Goal: Task Accomplishment & Management: Use online tool/utility

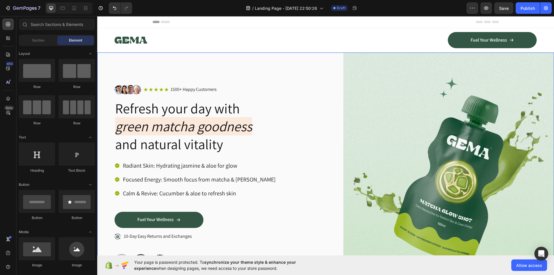
click at [334, 116] on div "Image Icon Icon Icon Icon Icon Icon List 1500+ Happy Customers Text Block Row R…" at bounding box center [325, 176] width 457 height 248
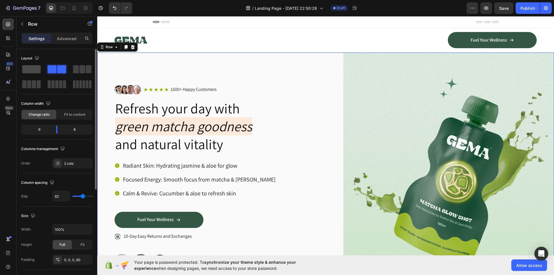
click at [27, 72] on span at bounding box center [31, 69] width 18 height 8
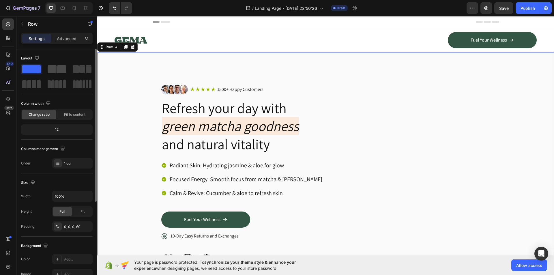
click at [54, 68] on span at bounding box center [52, 69] width 9 height 8
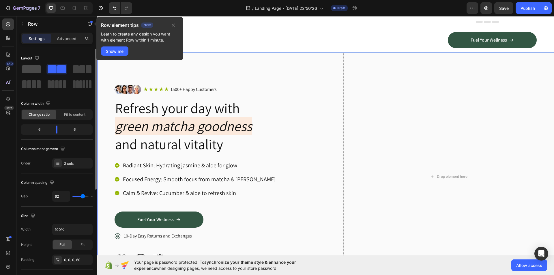
click at [27, 72] on span at bounding box center [31, 69] width 18 height 8
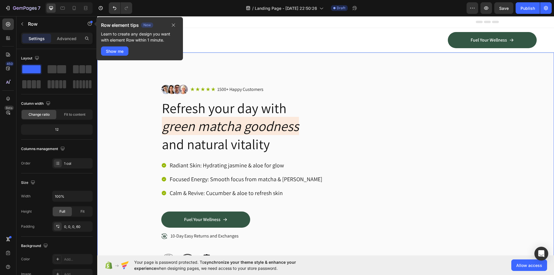
click at [142, 99] on div "Image Icon Icon Icon Icon Icon Icon List 1500+ Happy Customers Text Block Row R…" at bounding box center [333, 176] width 439 height 248
click at [171, 25] on icon "button" at bounding box center [173, 25] width 5 height 5
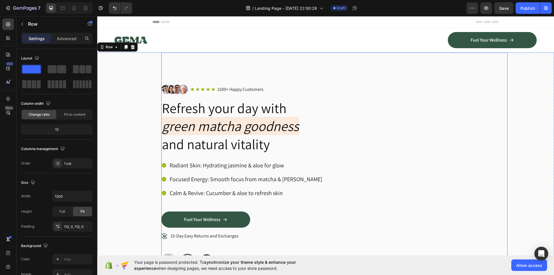
click at [381, 78] on div "Image Icon Icon Icon Icon Icon Icon List 1500+ Happy Customers Text Block Row R…" at bounding box center [334, 176] width 346 height 248
click at [129, 92] on div "Image Icon Icon Icon Icon Icon Icon List 1500+ Happy Customers Text Block Row R…" at bounding box center [333, 176] width 439 height 248
click at [60, 41] on p "Advanced" at bounding box center [67, 38] width 20 height 6
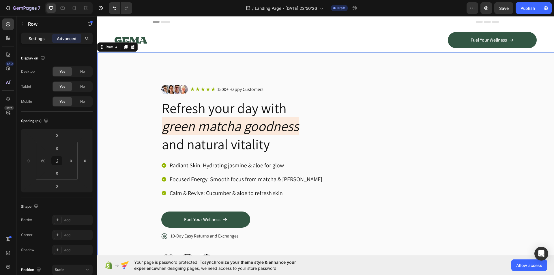
click at [41, 42] on div "Settings" at bounding box center [36, 38] width 29 height 9
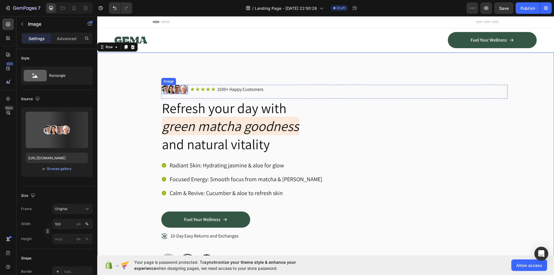
click at [172, 90] on img at bounding box center [174, 89] width 27 height 9
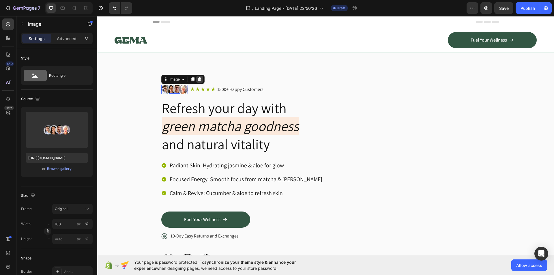
click at [196, 80] on div at bounding box center [199, 79] width 7 height 7
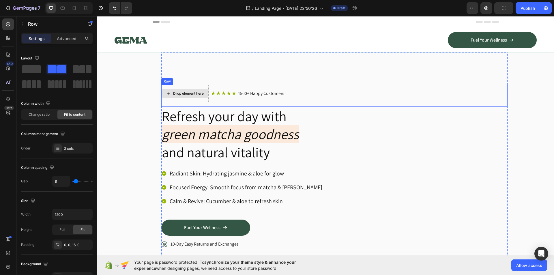
click at [200, 100] on div "Drop element here" at bounding box center [184, 93] width 47 height 17
click at [186, 98] on div "Drop element here" at bounding box center [184, 93] width 47 height 17
click at [232, 96] on div "Icon Icon Icon Icon Icon Icon List" at bounding box center [223, 93] width 25 height 7
click at [226, 100] on div "Icon Icon Icon Icon Icon Icon List 1500+ Happy Customers Text Block Row 0" at bounding box center [359, 93] width 296 height 17
click at [31, 71] on span at bounding box center [31, 69] width 18 height 8
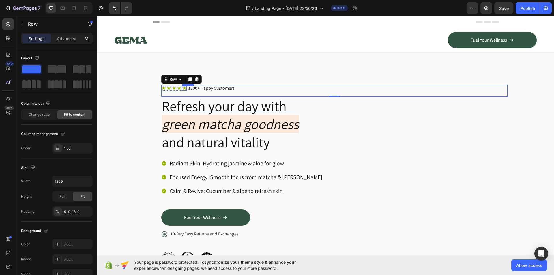
click at [182, 90] on div "Icon" at bounding box center [184, 88] width 5 height 5
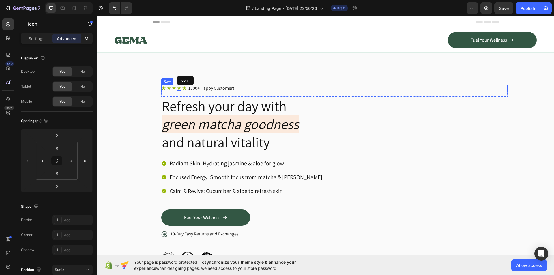
click at [177, 91] on div "Icon" at bounding box center [179, 88] width 5 height 5
click at [168, 90] on div "Icon" at bounding box center [168, 88] width 5 height 5
click at [222, 92] on div "1500+ Happy Customers" at bounding box center [211, 88] width 47 height 7
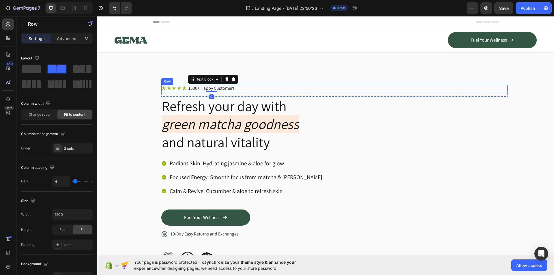
click at [250, 87] on div "Icon Icon Icon Icon Icon Icon List 1500+ Happy Customers Text Block 0 Row" at bounding box center [334, 88] width 346 height 7
click at [181, 91] on div "Icon Icon Icon Icon Icon Icon List" at bounding box center [173, 88] width 25 height 7
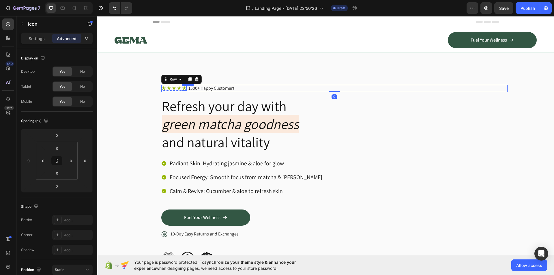
click at [182, 88] on icon at bounding box center [184, 88] width 4 height 4
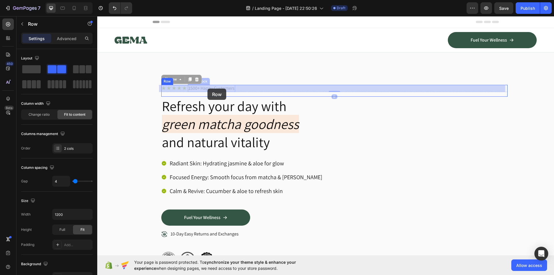
drag, startPoint x: 235, startPoint y: 87, endPoint x: 207, endPoint y: 89, distance: 27.8
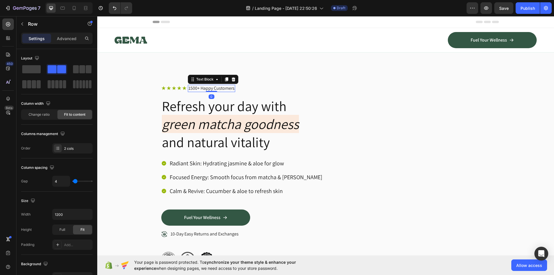
click at [209, 89] on p "1500+ Happy Customers" at bounding box center [211, 88] width 46 height 6
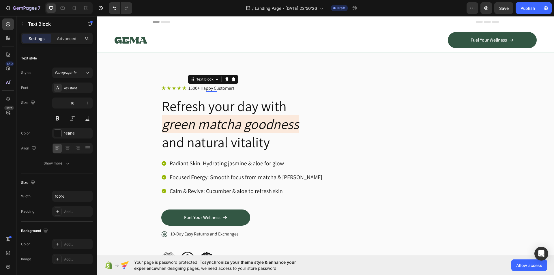
click at [200, 89] on p "1500+ Happy Customers" at bounding box center [211, 88] width 46 height 6
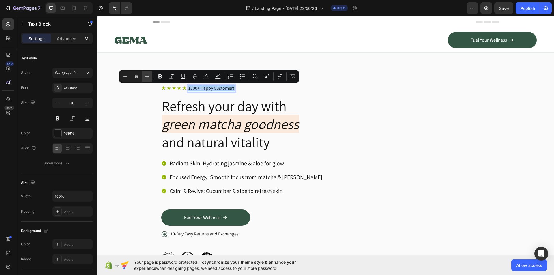
click at [148, 77] on icon "Editor contextual toolbar" at bounding box center [147, 77] width 6 height 6
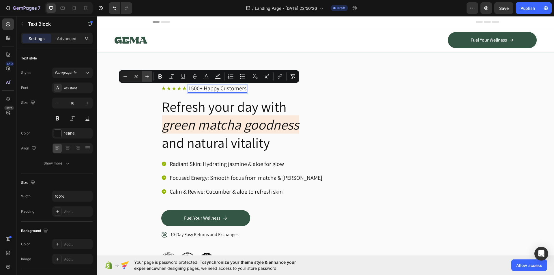
type input "21"
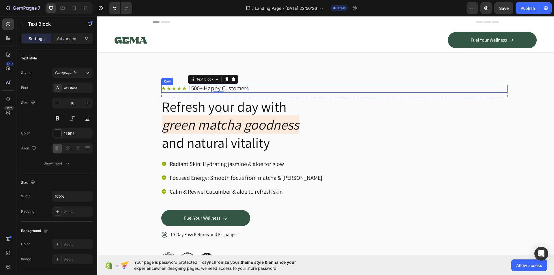
drag, startPoint x: 184, startPoint y: 91, endPoint x: 189, endPoint y: 90, distance: 4.4
click at [184, 91] on div "Icon Icon Icon Icon Icon Icon List 1500+ Happy Customers Text Block 0 Row" at bounding box center [334, 89] width 346 height 8
click at [200, 89] on span "1500+ Happy Customers" at bounding box center [218, 88] width 60 height 8
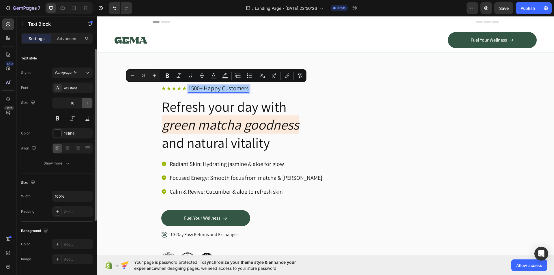
click at [84, 104] on button "button" at bounding box center [87, 103] width 10 height 10
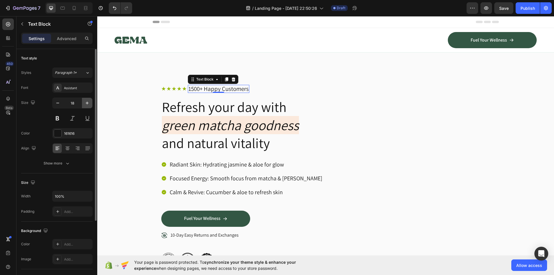
click at [84, 104] on button "button" at bounding box center [87, 103] width 10 height 10
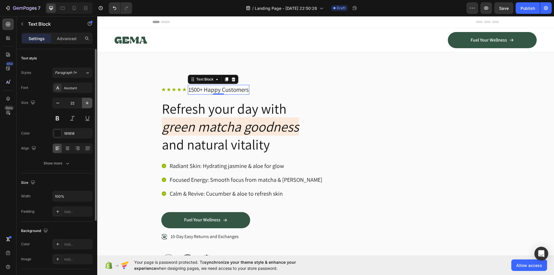
click at [84, 104] on button "button" at bounding box center [87, 103] width 10 height 10
click at [59, 104] on icon "button" at bounding box center [58, 103] width 6 height 6
type input "22"
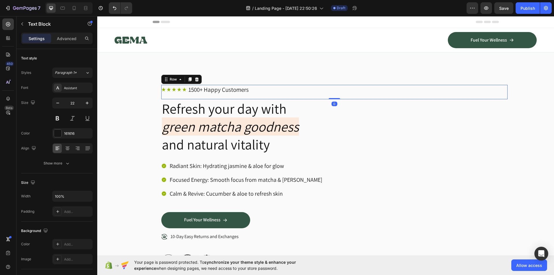
drag, startPoint x: 304, startPoint y: 95, endPoint x: 217, endPoint y: 86, distance: 87.3
click at [303, 94] on div "Icon Icon Icon Icon Icon Icon List 1500+ Happy Customers Text Block Row Row 0" at bounding box center [334, 92] width 346 height 14
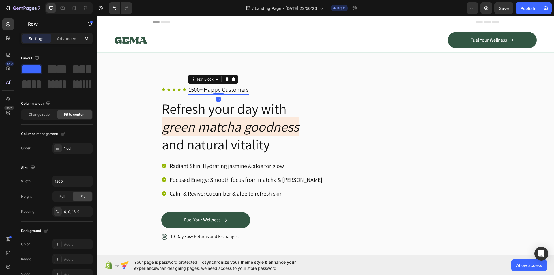
click at [219, 87] on span "1500+ Happy Customers" at bounding box center [218, 90] width 60 height 8
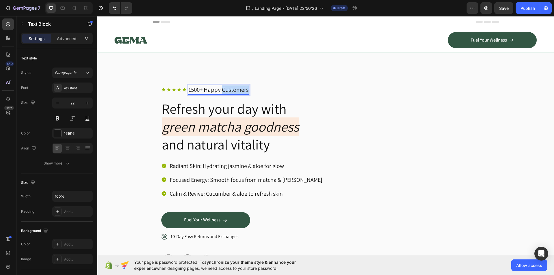
click at [245, 89] on span "1500+ Happy Customers" at bounding box center [218, 90] width 60 height 8
click at [218, 89] on span "1500+ Happy Customers" at bounding box center [218, 90] width 60 height 8
drag, startPoint x: 214, startPoint y: 89, endPoint x: 268, endPoint y: 86, distance: 54.3
click at [268, 86] on div "Icon Icon Icon Icon Icon Icon List 1500+ Happy Customers Text Block 0 Row" at bounding box center [334, 90] width 346 height 10
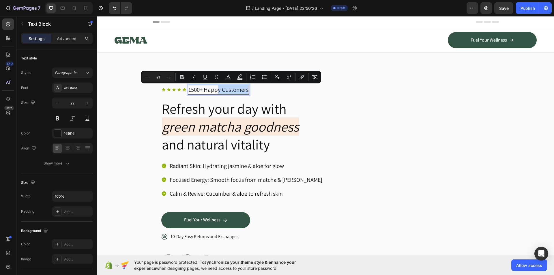
click at [217, 89] on span "1500+ Happy Customers" at bounding box center [218, 90] width 60 height 8
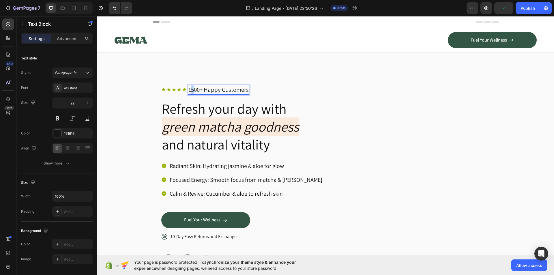
click at [190, 88] on span "1500+ Happy Customers" at bounding box center [218, 90] width 60 height 8
click at [215, 88] on span "1500+ Happy Customers" at bounding box center [218, 90] width 60 height 8
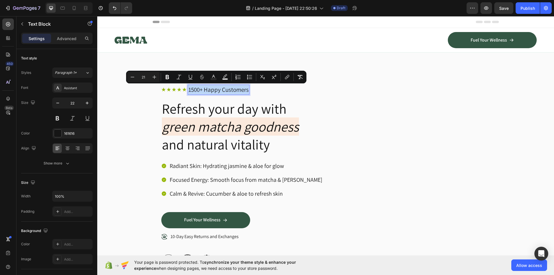
click at [225, 89] on span "1500+ Happy Customers" at bounding box center [218, 90] width 60 height 8
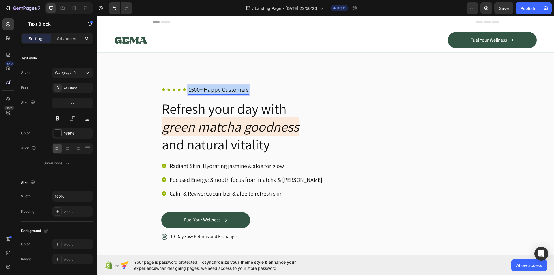
click at [225, 89] on span "1500+ Happy Customers" at bounding box center [218, 90] width 60 height 8
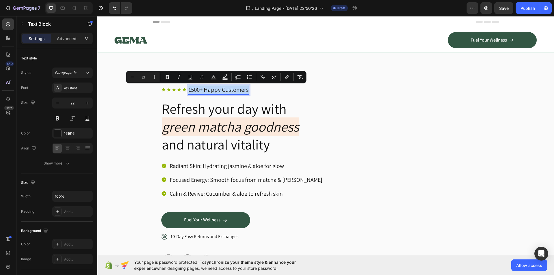
click at [225, 89] on span "1500+ Happy Customers" at bounding box center [218, 90] width 60 height 8
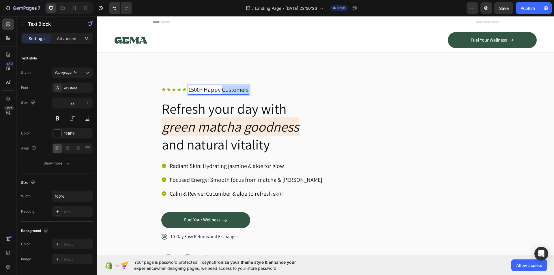
click at [225, 89] on span "1500+ Happy Customers" at bounding box center [218, 90] width 60 height 8
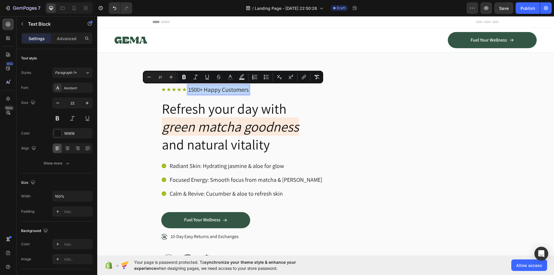
click at [225, 89] on span "1500+ Happy Customers" at bounding box center [218, 90] width 60 height 8
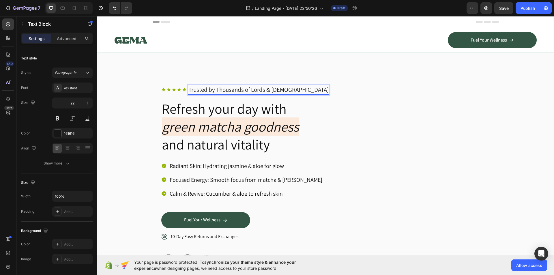
click at [188, 90] on span "Trusted by Thousands of Lords & [DEMOGRAPHIC_DATA]" at bounding box center [258, 90] width 140 height 8
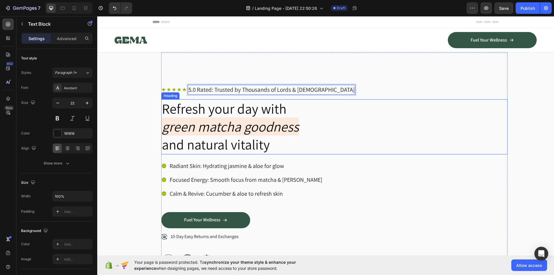
click at [376, 126] on h2 "Refresh your day with green matcha goodness and natural vitality" at bounding box center [334, 126] width 346 height 55
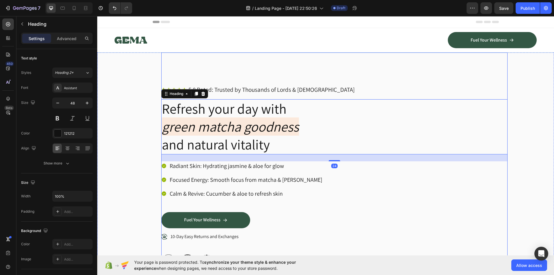
click at [383, 81] on div "Icon Icon Icon Icon Icon Icon List 5.0 Rated: Trusted by Thousands of Lords & […" at bounding box center [334, 176] width 346 height 249
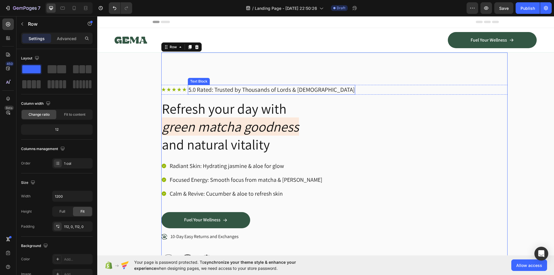
click at [264, 88] on span "5.0 Rated: Trusted by Thousands of Lords & [DEMOGRAPHIC_DATA]" at bounding box center [271, 90] width 166 height 8
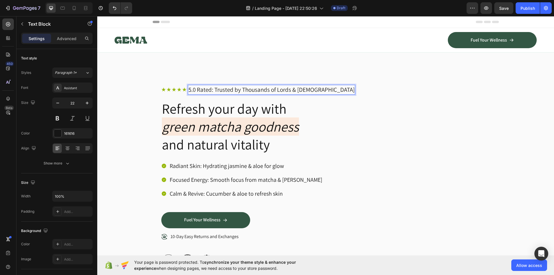
click at [254, 90] on span "5.0 Rated: Trusted by Thousands of Lords & [DEMOGRAPHIC_DATA]" at bounding box center [271, 90] width 166 height 8
click at [256, 90] on span "5.0 Rated: Trusted by 10,000s of Lords & [DEMOGRAPHIC_DATA]" at bounding box center [266, 90] width 157 height 8
click at [258, 90] on span "5.0 Rated: Trusted by 10,000s of Lords & [DEMOGRAPHIC_DATA]" at bounding box center [266, 90] width 157 height 8
click at [244, 89] on span "5.0 Rated: Trusted by 10,000+ of Lords & [DEMOGRAPHIC_DATA]" at bounding box center [266, 90] width 157 height 8
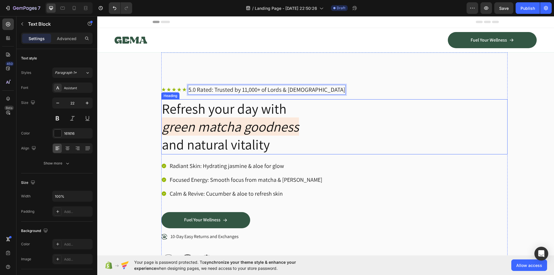
click at [353, 111] on h2 "Refresh your day with green matcha goodness and natural vitality" at bounding box center [334, 126] width 346 height 55
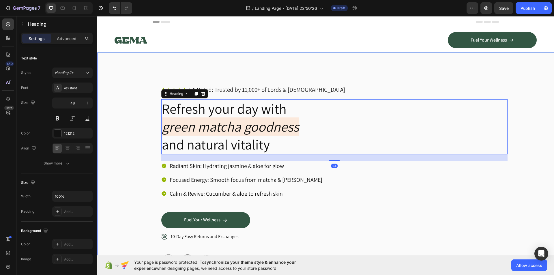
click at [528, 106] on div "Icon Icon Icon Icon Icon Icon List 5.0 Rated: Trusted by 11,000+ of Lords & [DE…" at bounding box center [333, 176] width 439 height 249
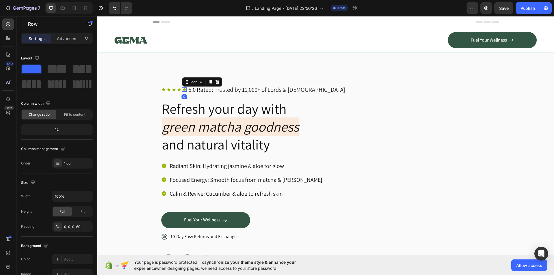
click at [182, 89] on icon at bounding box center [184, 89] width 5 height 5
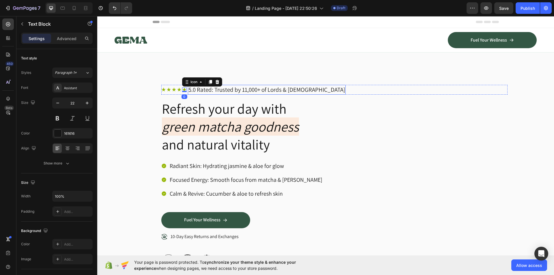
click at [216, 88] on span "5.0 Rated: Trusted by 11,000+ of Lords & [DEMOGRAPHIC_DATA]" at bounding box center [266, 90] width 157 height 8
click at [163, 89] on div "Icon 0" at bounding box center [163, 89] width 5 height 5
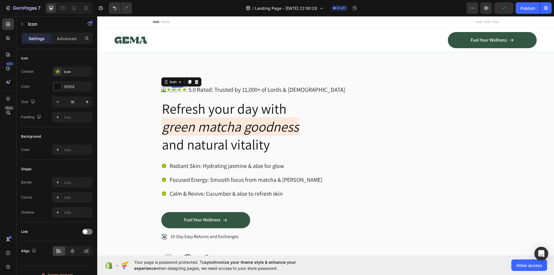
click at [172, 91] on div "Icon" at bounding box center [174, 89] width 5 height 5
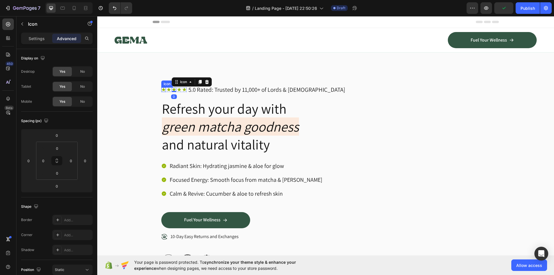
click at [161, 89] on icon at bounding box center [163, 89] width 5 height 5
click at [32, 40] on p "Settings" at bounding box center [37, 38] width 16 height 6
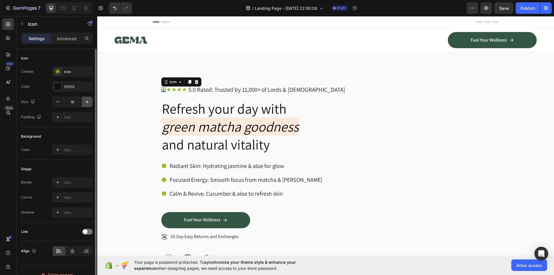
click at [85, 99] on icon "button" at bounding box center [87, 102] width 6 height 6
type input "20"
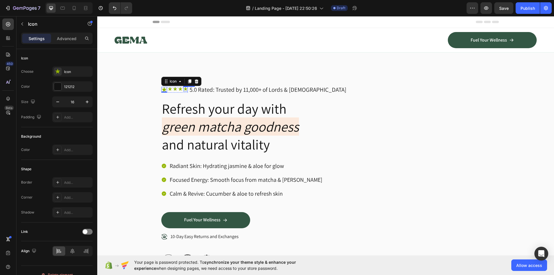
click at [183, 88] on icon at bounding box center [185, 89] width 5 height 5
click at [179, 89] on div "Icon" at bounding box center [180, 89] width 5 height 5
click at [174, 89] on icon at bounding box center [175, 89] width 5 height 5
click at [168, 90] on div "Icon 0" at bounding box center [170, 89] width 5 height 5
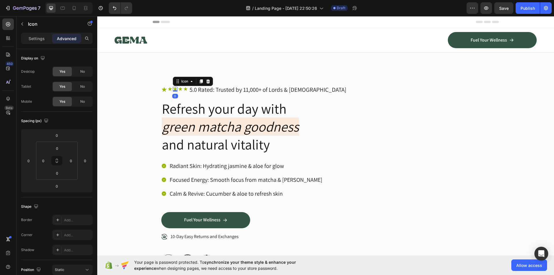
click at [173, 89] on icon at bounding box center [175, 89] width 5 height 5
click at [168, 89] on icon at bounding box center [170, 89] width 5 height 5
click at [162, 89] on icon at bounding box center [163, 89] width 5 height 5
click at [188, 80] on icon at bounding box center [189, 81] width 3 height 4
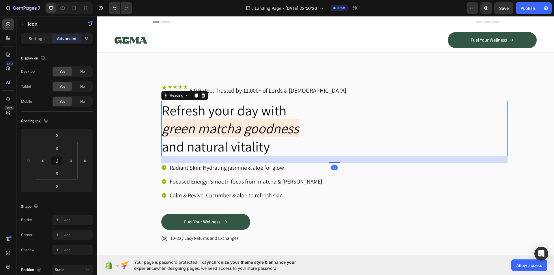
click at [178, 104] on h2 "Refresh your day with green matcha goodness and natural vitality" at bounding box center [334, 128] width 346 height 55
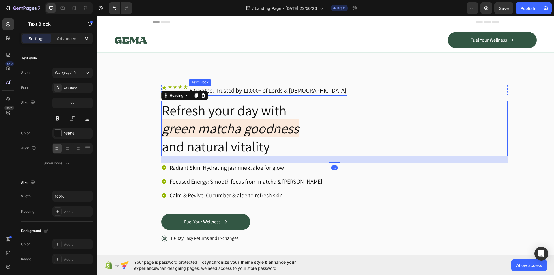
click at [290, 94] on span "5.0 Rated: Trusted by 11,000+ of Lords & [DEMOGRAPHIC_DATA]" at bounding box center [267, 91] width 157 height 8
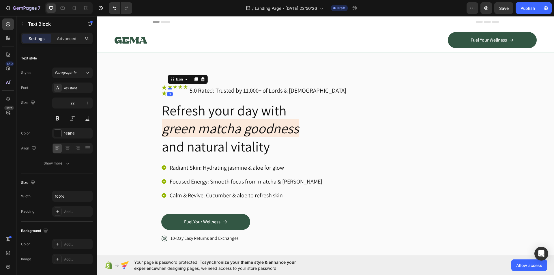
click at [168, 87] on icon at bounding box center [170, 87] width 4 height 4
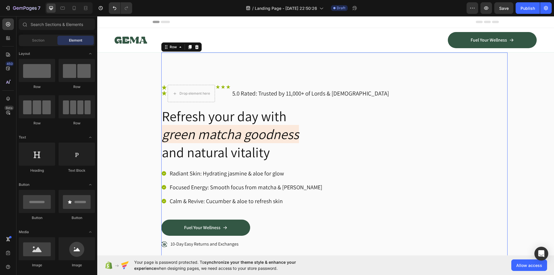
click at [318, 71] on div "Icon Icon Drop element here Icon Icon Icon Icon List 5.0 Rated: Trusted by 11,0…" at bounding box center [334, 180] width 346 height 256
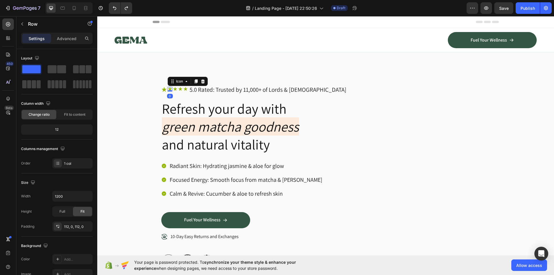
click at [168, 90] on div "Icon 0" at bounding box center [170, 89] width 5 height 5
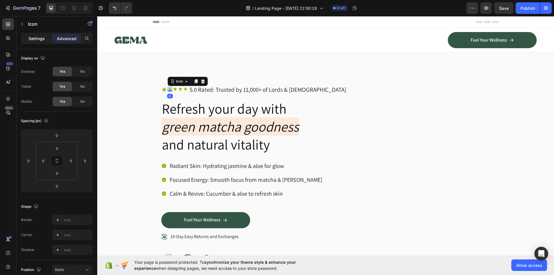
click at [37, 39] on p "Settings" at bounding box center [37, 38] width 16 height 6
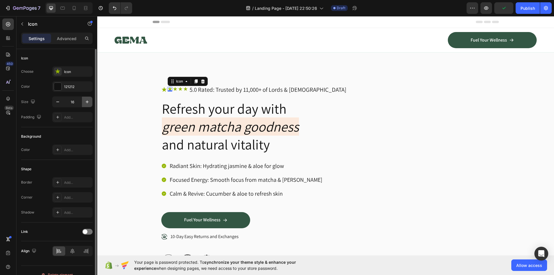
click at [86, 99] on icon "button" at bounding box center [87, 102] width 6 height 6
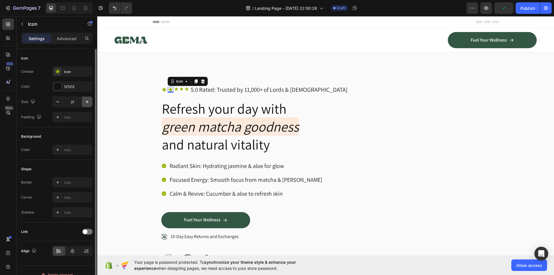
click at [86, 99] on icon "button" at bounding box center [87, 102] width 6 height 6
type input "22"
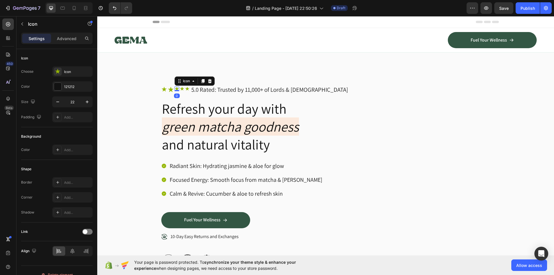
click at [175, 89] on icon at bounding box center [177, 89] width 4 height 4
click at [89, 101] on icon "button" at bounding box center [87, 102] width 6 height 6
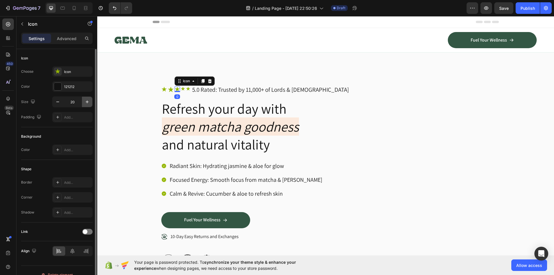
click at [89, 101] on icon "button" at bounding box center [87, 102] width 6 height 6
type input "22"
click at [182, 89] on div "Icon 0" at bounding box center [183, 89] width 5 height 5
click at [88, 102] on icon "button" at bounding box center [87, 102] width 6 height 6
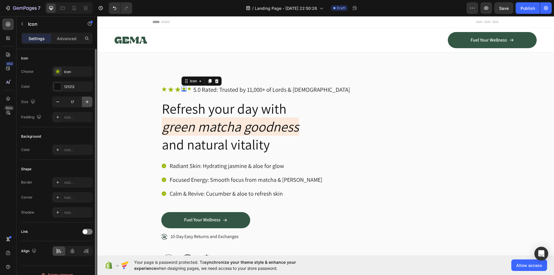
click at [88, 102] on icon "button" at bounding box center [87, 102] width 6 height 6
click at [87, 102] on icon "button" at bounding box center [87, 101] width 3 height 3
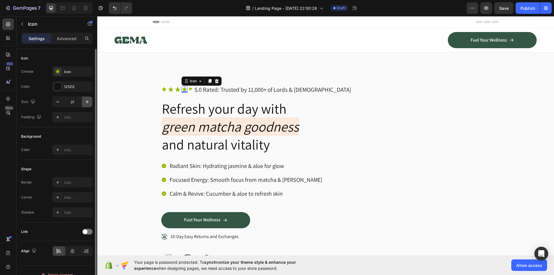
type input "22"
click at [188, 89] on icon at bounding box center [190, 89] width 5 height 5
click at [89, 103] on icon "button" at bounding box center [87, 102] width 6 height 6
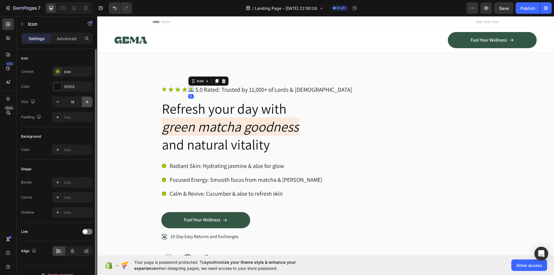
click at [89, 103] on icon "button" at bounding box center [87, 102] width 6 height 6
type input "22"
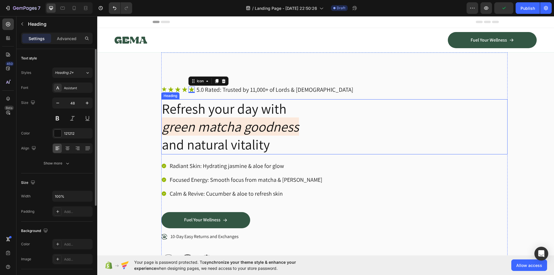
click at [369, 136] on h2 "Refresh your day with green matcha goodness and natural vitality" at bounding box center [334, 126] width 346 height 55
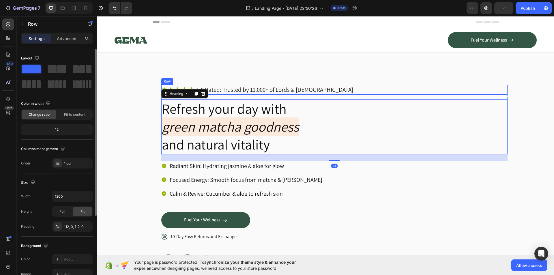
click at [395, 84] on div "Icon Icon Icon Icon Icon Icon List 5.0 Rated: Trusted by 11,000+ of Lords & [DE…" at bounding box center [334, 176] width 346 height 249
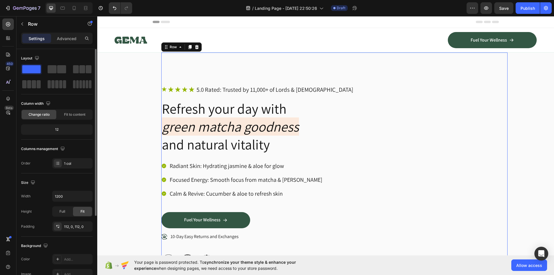
click at [245, 87] on p "5.0 Rated: Trusted by 11,000+ of Lords & [DEMOGRAPHIC_DATA]" at bounding box center [274, 89] width 157 height 9
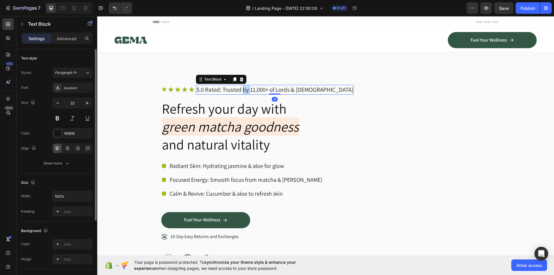
click at [243, 87] on span "5.0 Rated: Trusted by 11,000+ of Lords & [DEMOGRAPHIC_DATA]" at bounding box center [274, 90] width 157 height 8
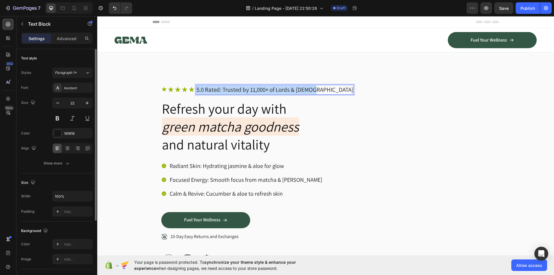
click at [243, 87] on span "5.0 Rated: Trusted by 11,000+ of Lords & [DEMOGRAPHIC_DATA]" at bounding box center [274, 90] width 157 height 8
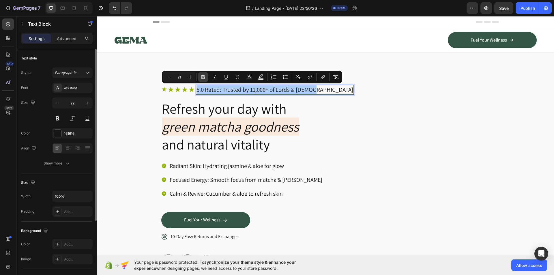
drag, startPoint x: 202, startPoint y: 75, endPoint x: 105, endPoint y: 54, distance: 98.6
click at [202, 75] on icon "Editor contextual toolbar" at bounding box center [202, 77] width 3 height 4
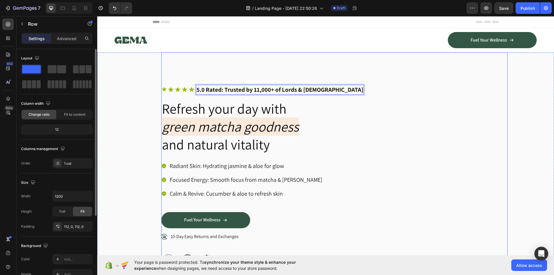
click at [211, 59] on div "Icon Icon Icon Icon Icon Icon List 5.0 Rated: Trusted by 11,000+ of Lords & [DE…" at bounding box center [334, 176] width 346 height 249
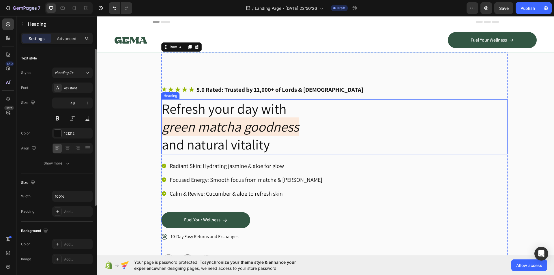
click at [227, 109] on h2 "Refresh your day with green matcha goodness and natural vitality" at bounding box center [334, 126] width 346 height 55
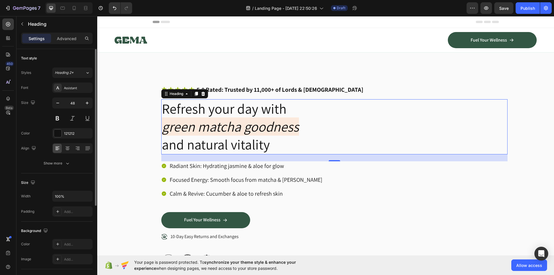
click at [309, 130] on h2 "Refresh your day with green matcha goodness and natural vitality" at bounding box center [334, 126] width 346 height 55
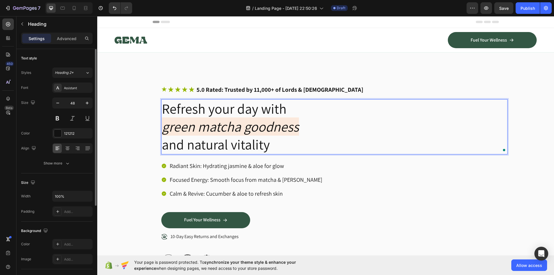
click at [301, 121] on p "Refresh your day with green matcha goodness and natural vitality" at bounding box center [334, 127] width 345 height 54
click at [222, 112] on p "Refresh your day with green matcha goodness and natural vitality" at bounding box center [334, 127] width 345 height 54
click at [230, 114] on p "Refresh your day with green matcha goodness and natural vitality" at bounding box center [334, 127] width 345 height 54
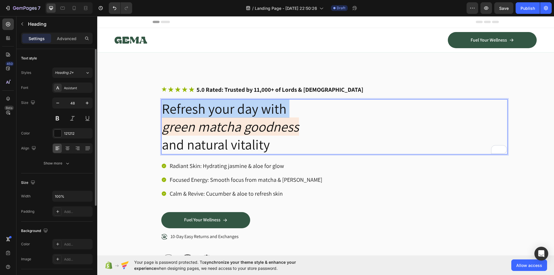
click at [230, 114] on p "Refresh your day with green matcha goodness and natural vitality" at bounding box center [334, 127] width 345 height 54
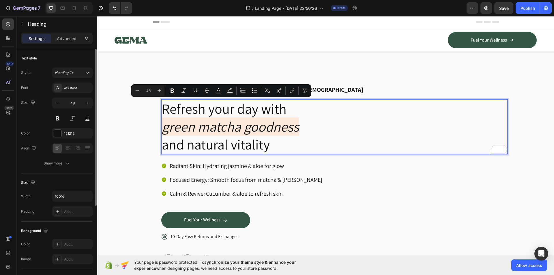
click at [223, 120] on icon "green matcha goodness" at bounding box center [230, 126] width 137 height 18
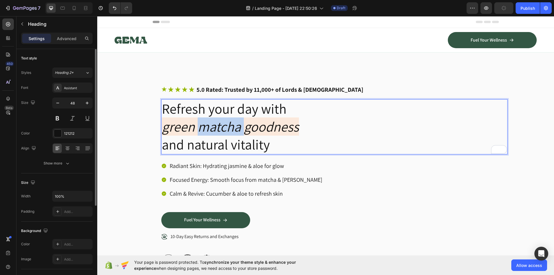
click at [223, 120] on icon "green matcha goodness" at bounding box center [230, 126] width 137 height 18
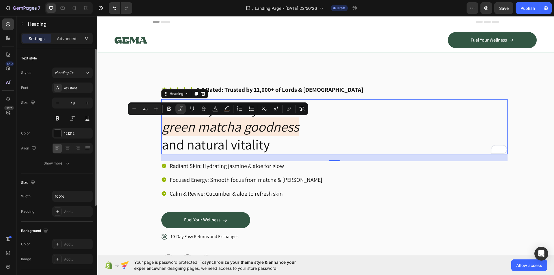
click at [192, 128] on icon "green matcha goodness" at bounding box center [230, 126] width 137 height 18
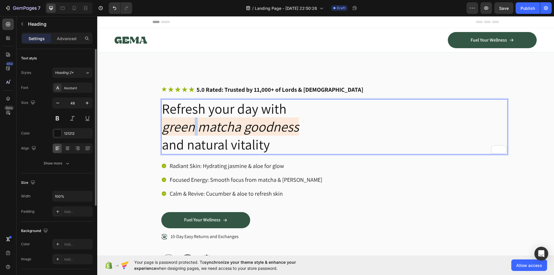
click at [192, 128] on icon "green matcha goodness" at bounding box center [230, 126] width 137 height 18
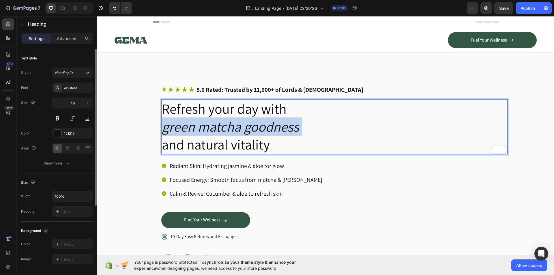
click at [192, 128] on icon "green matcha goodness" at bounding box center [230, 126] width 137 height 18
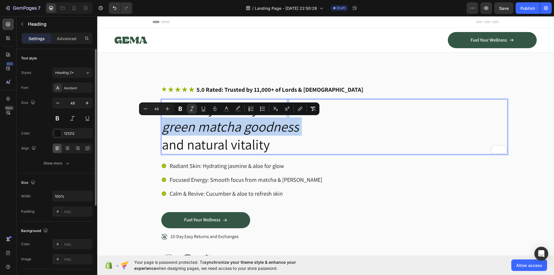
click at [218, 126] on icon "green matcha goodness" at bounding box center [230, 126] width 137 height 18
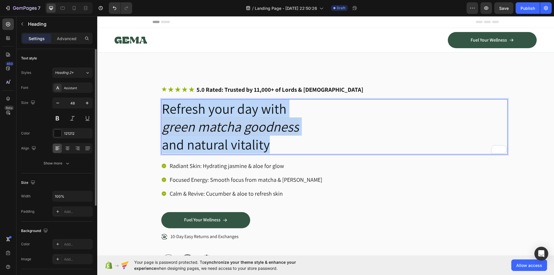
drag, startPoint x: 267, startPoint y: 148, endPoint x: 159, endPoint y: 112, distance: 114.0
click at [161, 112] on h2 "Refresh your day with green matcha goodness and natural vitality" at bounding box center [334, 126] width 346 height 55
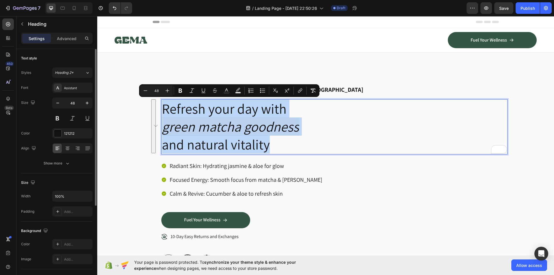
click at [162, 111] on p "Refresh your day with green matcha goodness and natural vitality" at bounding box center [334, 127] width 345 height 54
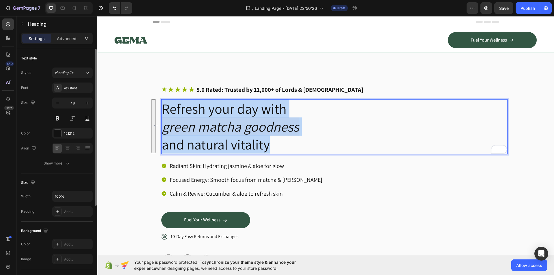
drag, startPoint x: 161, startPoint y: 110, endPoint x: 271, endPoint y: 149, distance: 116.6
click at [271, 149] on p "Refresh your day with green matcha goodness and natural vitality" at bounding box center [334, 127] width 345 height 54
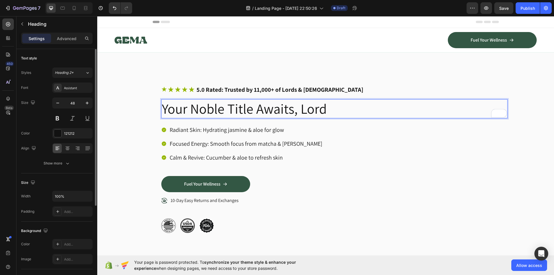
click at [188, 109] on p "Your Noble Title Awaits, Lord" at bounding box center [334, 109] width 345 height 18
click at [294, 107] on p "Your Noble Title Awaits, Lord" at bounding box center [334, 109] width 345 height 18
click at [304, 109] on p "Your Noble Title Awaits, Lord" at bounding box center [334, 109] width 345 height 18
click at [340, 108] on p "Your Noble Title Awaits, Lord" at bounding box center [334, 109] width 345 height 18
click at [314, 113] on p "Your Noble Title Awaits, Lord (0r lad" at bounding box center [334, 109] width 345 height 18
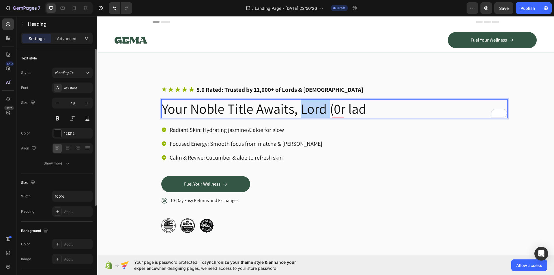
click at [314, 113] on p "Your Noble Title Awaits, Lord (0r lad" at bounding box center [334, 109] width 345 height 18
click at [372, 111] on p "Your Noble Title Awaits, LORD (0r lad" at bounding box center [334, 109] width 345 height 18
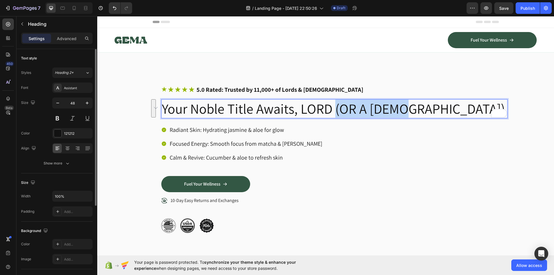
drag, startPoint x: 397, startPoint y: 110, endPoint x: 330, endPoint y: 112, distance: 67.2
click at [330, 112] on p "Your Noble Title Awaits, LORD (OR A [DEMOGRAPHIC_DATA])" at bounding box center [334, 109] width 345 height 18
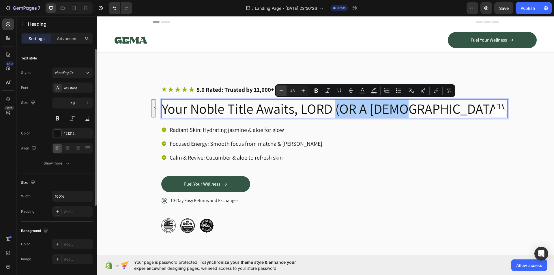
click at [283, 93] on icon "Editor contextual toolbar" at bounding box center [281, 91] width 6 height 6
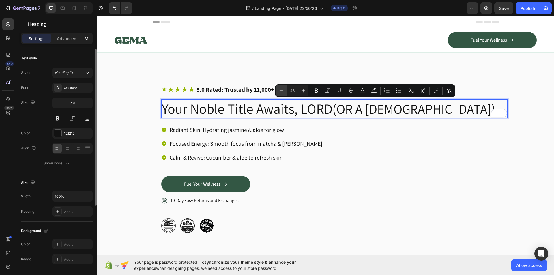
click at [283, 93] on icon "Editor contextual toolbar" at bounding box center [281, 91] width 6 height 6
click at [292, 91] on input "43" at bounding box center [292, 90] width 12 height 7
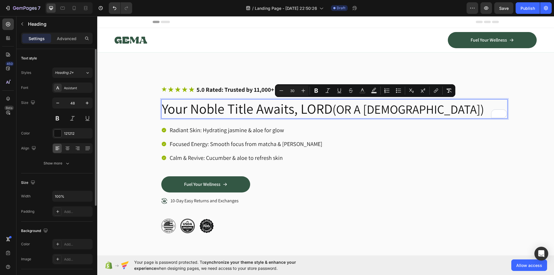
type input "30"
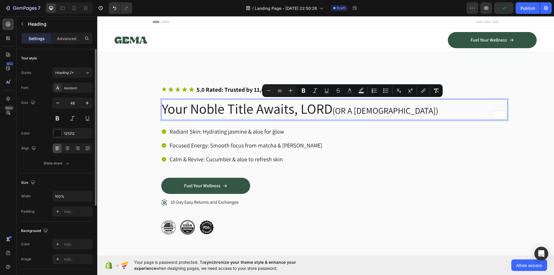
click at [400, 115] on p "Your Noble Title Awaits, LORD (OR A [DEMOGRAPHIC_DATA])" at bounding box center [334, 110] width 345 height 20
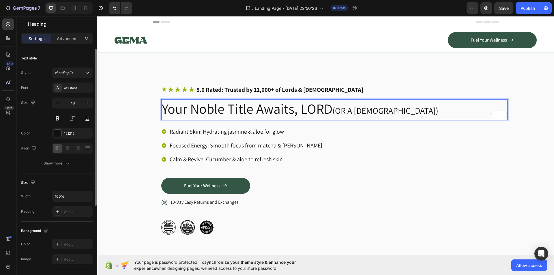
click at [332, 108] on span "(OR A [DEMOGRAPHIC_DATA])" at bounding box center [385, 111] width 106 height 12
click at [298, 109] on p "Your Noble Title Awaits, LORD (OR A [DEMOGRAPHIC_DATA])" at bounding box center [334, 110] width 345 height 20
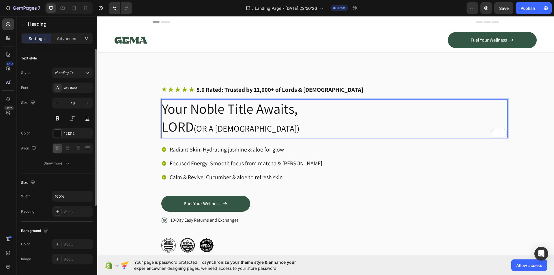
click at [380, 165] on div "Radiant Skin: Hydrating jasmine & aloe for glow Focused Energy: Smooth focus fr…" at bounding box center [334, 170] width 346 height 51
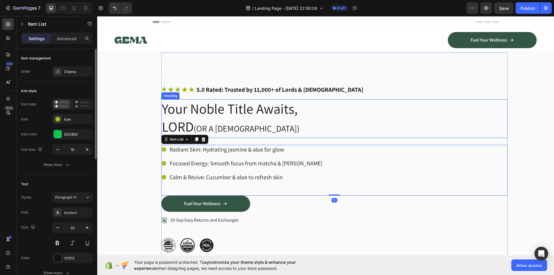
click at [184, 121] on p "Your Noble Title Awaits, LORD (OR A [DEMOGRAPHIC_DATA])" at bounding box center [334, 119] width 345 height 38
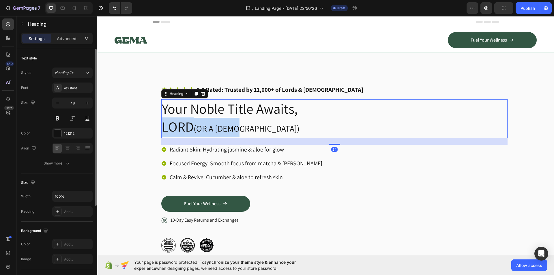
click at [184, 121] on p "Your Noble Title Awaits, LORD (OR A [DEMOGRAPHIC_DATA])" at bounding box center [334, 119] width 345 height 38
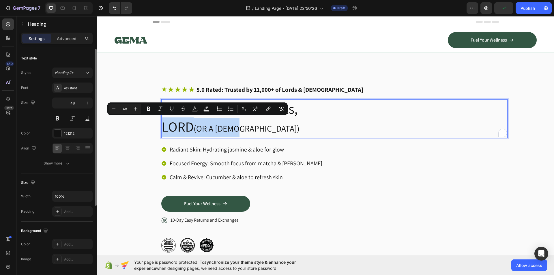
click at [245, 130] on p "Your Noble Title Awaits, LORD (OR A [DEMOGRAPHIC_DATA])" at bounding box center [334, 119] width 345 height 38
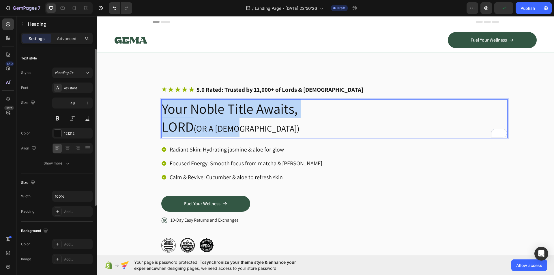
drag, startPoint x: 245, startPoint y: 130, endPoint x: 150, endPoint y: 99, distance: 100.4
click at [150, 99] on div "Icon Icon Icon Icon Icon Icon List 5.0 Rated: Trusted by 11,000+ of Lords & [DE…" at bounding box center [333, 168] width 439 height 232
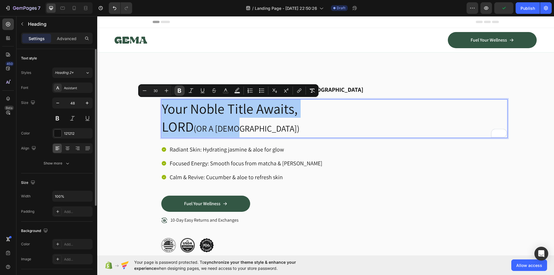
click at [181, 91] on icon "Editor contextual toolbar" at bounding box center [179, 91] width 6 height 6
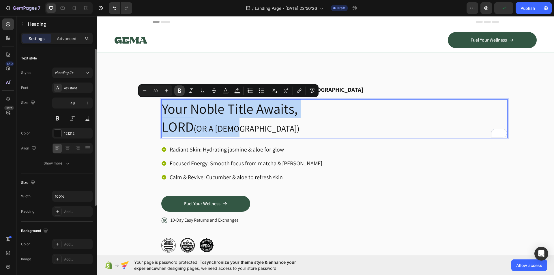
type input "48"
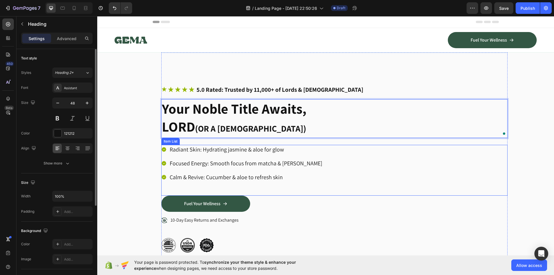
click at [328, 169] on div "Radiant Skin: Hydrating jasmine & aloe for glow Focused Energy: Smooth focus fr…" at bounding box center [334, 170] width 346 height 51
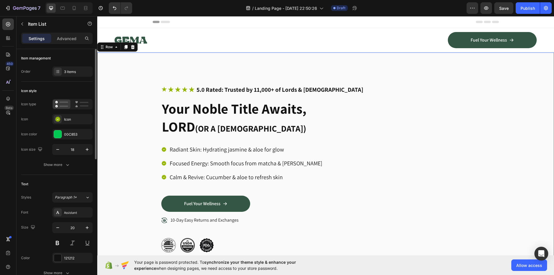
click at [137, 121] on div "Icon Icon Icon Icon Icon Icon List 5.0 Rated: Trusted by 11,000+ of Lords & [DE…" at bounding box center [333, 168] width 439 height 232
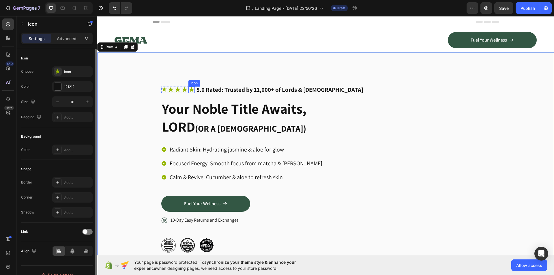
click at [190, 89] on icon at bounding box center [191, 89] width 5 height 5
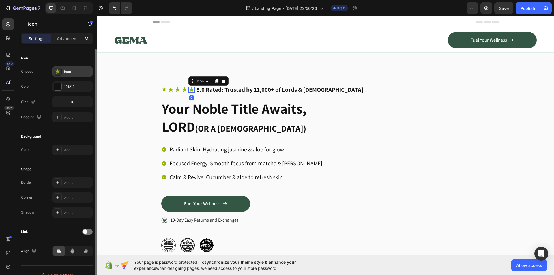
click at [56, 72] on icon at bounding box center [58, 72] width 6 height 6
click at [56, 89] on div at bounding box center [57, 86] width 7 height 7
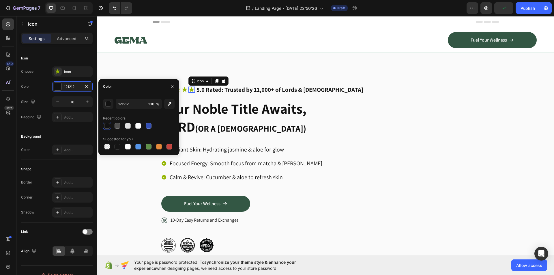
click at [106, 127] on div at bounding box center [107, 126] width 6 height 6
click at [189, 98] on div "0" at bounding box center [192, 97] width 6 height 5
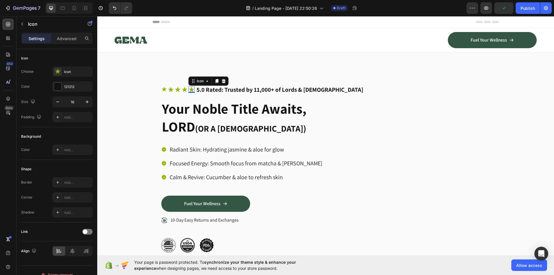
click at [189, 89] on icon at bounding box center [191, 89] width 5 height 5
click at [58, 71] on icon at bounding box center [57, 71] width 5 height 5
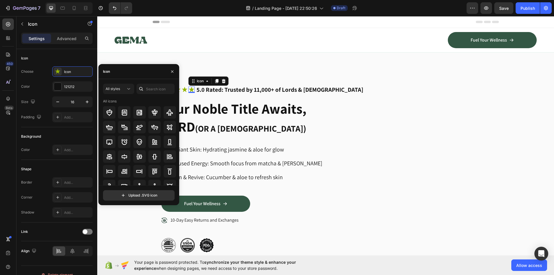
click at [122, 74] on div "Icon" at bounding box center [138, 71] width 81 height 15
click at [155, 88] on input "text" at bounding box center [155, 89] width 38 height 10
click at [155, 88] on input "star" at bounding box center [155, 89] width 38 height 10
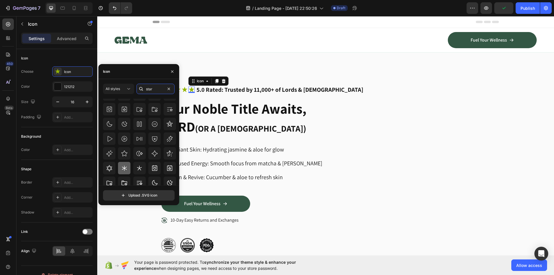
scroll to position [83, 0]
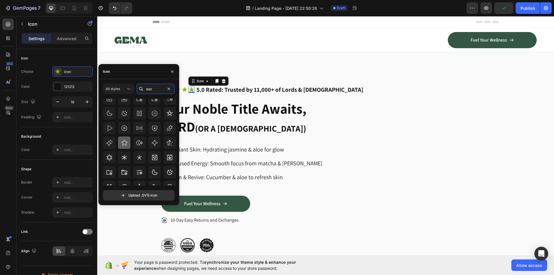
type input "star"
click at [123, 144] on icon at bounding box center [124, 142] width 7 height 7
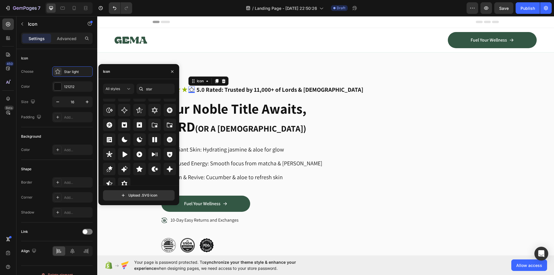
scroll to position [175, 0]
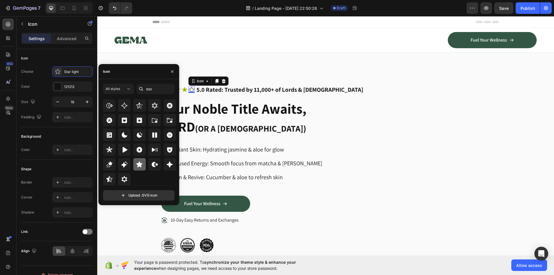
click at [133, 166] on div at bounding box center [139, 164] width 12 height 12
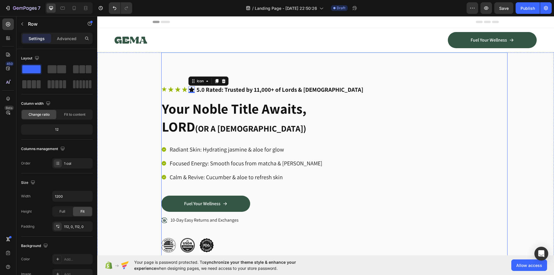
click at [194, 55] on div "Icon Icon Icon Icon Icon 0 Icon List 5.0 Rated: Trusted by 11,000+ of Lords & […" at bounding box center [334, 168] width 346 height 232
click at [189, 89] on icon at bounding box center [191, 89] width 5 height 5
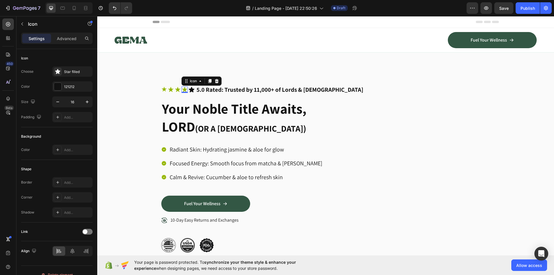
click at [182, 90] on div "Icon 0" at bounding box center [184, 90] width 6 height 6
click at [189, 90] on icon at bounding box center [191, 89] width 5 height 5
click at [216, 83] on icon at bounding box center [216, 81] width 5 height 5
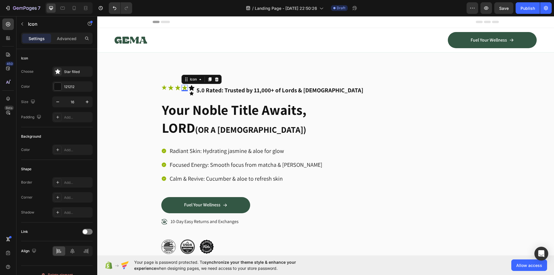
click at [183, 88] on icon at bounding box center [184, 87] width 5 height 5
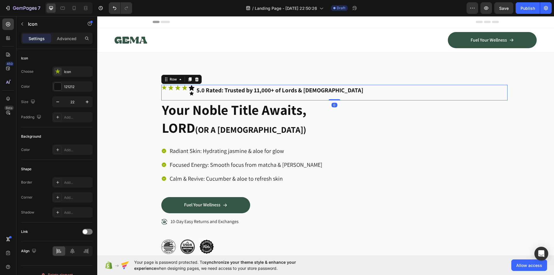
click at [190, 96] on div "Icon Icon Icon Icon Icon Icon Icon List 5.0 Rated: Trusted by 11,000+ of Lords …" at bounding box center [334, 93] width 346 height 16
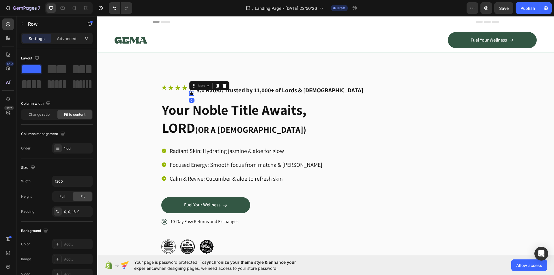
click at [189, 94] on icon at bounding box center [191, 93] width 4 height 4
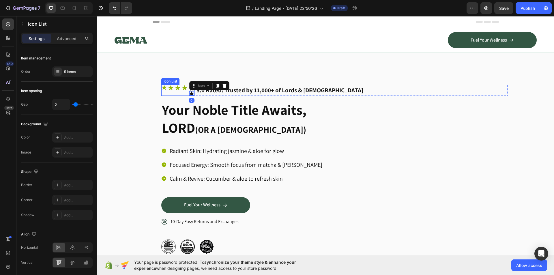
click at [185, 93] on div "Icon Icon Icon Icon Icon Icon 0" at bounding box center [177, 90] width 33 height 11
click at [182, 93] on div "Icon Icon Icon Icon Icon Icon" at bounding box center [177, 90] width 33 height 11
click at [182, 88] on icon at bounding box center [184, 87] width 5 height 5
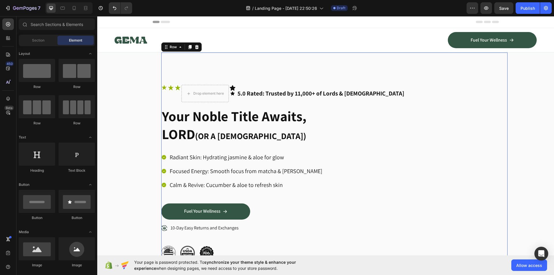
click at [194, 74] on div "Icon Icon Icon Drop element here Icon Icon Icon List 5.0 Rated: Trusted by 11,0…" at bounding box center [334, 172] width 346 height 240
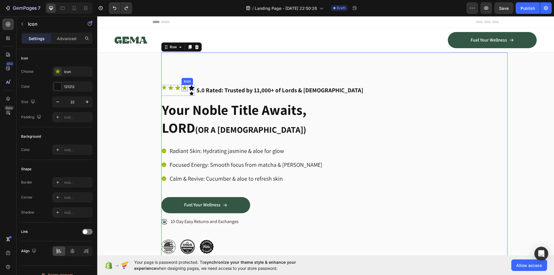
click at [181, 89] on icon at bounding box center [184, 88] width 6 height 6
click at [215, 80] on icon at bounding box center [216, 79] width 5 height 5
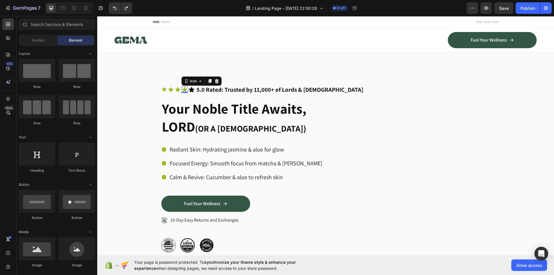
click at [182, 89] on icon at bounding box center [184, 89] width 5 height 5
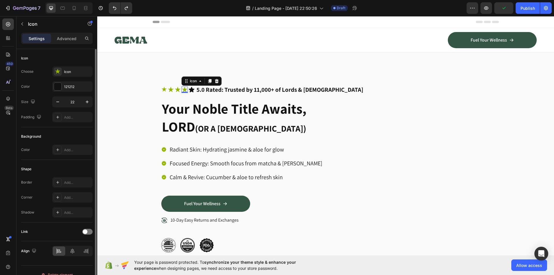
click at [69, 77] on div "Choose Icon Color 121212 Size 22 Padding Add..." at bounding box center [57, 94] width 72 height 56
click at [69, 73] on div "Icon" at bounding box center [77, 71] width 27 height 5
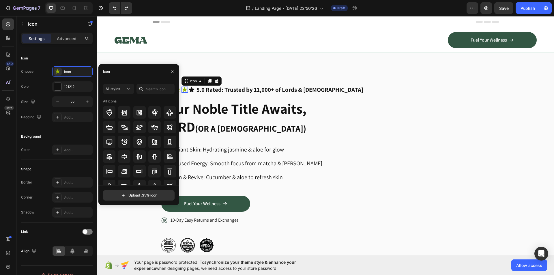
click at [132, 73] on div "Icon" at bounding box center [138, 71] width 81 height 15
click at [133, 72] on div "Icon" at bounding box center [138, 71] width 81 height 15
click at [153, 88] on input "text" at bounding box center [155, 89] width 38 height 10
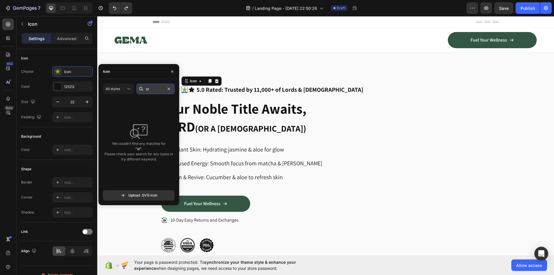
type input "s"
click at [153, 89] on input "white star" at bounding box center [155, 89] width 38 height 10
drag, startPoint x: 155, startPoint y: 89, endPoint x: 127, endPoint y: 88, distance: 27.1
click at [129, 88] on div "All styles white star" at bounding box center [139, 89] width 72 height 10
click at [151, 92] on input "filled star" at bounding box center [155, 89] width 38 height 10
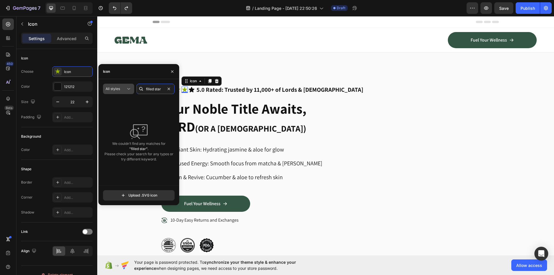
drag, startPoint x: 155, startPoint y: 89, endPoint x: 126, endPoint y: 87, distance: 29.4
click at [126, 87] on div "All styles filled star" at bounding box center [139, 89] width 72 height 10
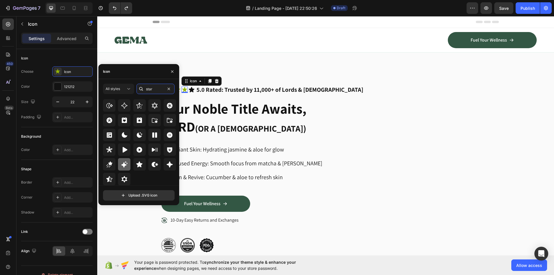
type input "star"
click at [125, 164] on icon at bounding box center [124, 164] width 7 height 7
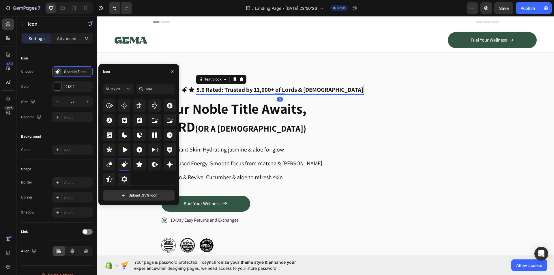
click at [205, 91] on strong "5.0 Rated: Trusted by 11,000+ of Lords & [DEMOGRAPHIC_DATA]" at bounding box center [279, 90] width 167 height 8
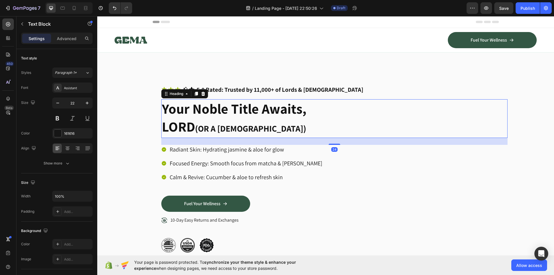
click at [437, 110] on p "⁠⁠⁠⁠⁠⁠⁠ Your Noble Title Awaits, LORD (OR A [DEMOGRAPHIC_DATA])" at bounding box center [334, 119] width 345 height 38
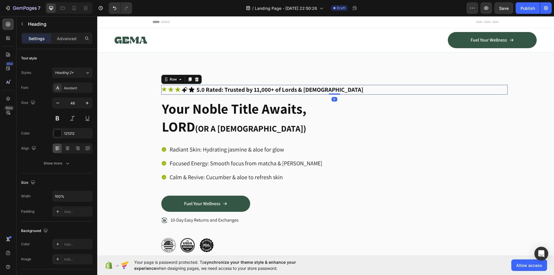
click at [411, 85] on div "Icon Icon Icon Icon Icon Icon List 5.0 Rated: Trusted by 11,000+ of Lords & [DE…" at bounding box center [334, 90] width 346 height 10
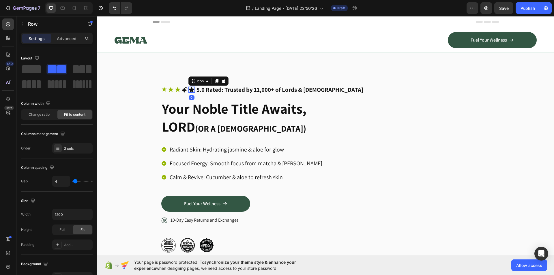
click at [189, 89] on icon at bounding box center [191, 89] width 5 height 5
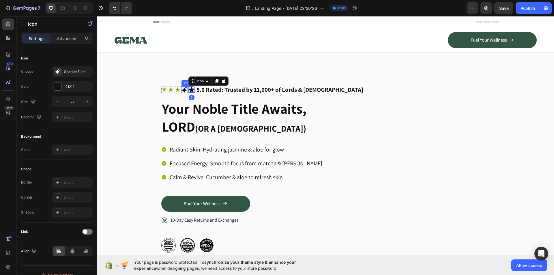
click at [183, 90] on div "Icon" at bounding box center [184, 90] width 6 height 6
click at [189, 90] on icon at bounding box center [191, 89] width 5 height 5
click at [181, 91] on icon at bounding box center [184, 90] width 6 height 6
click at [174, 90] on icon at bounding box center [177, 90] width 6 height 6
click at [182, 89] on icon at bounding box center [185, 90] width 6 height 6
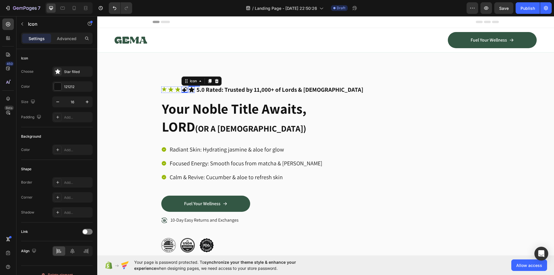
click at [190, 89] on icon at bounding box center [191, 89] width 5 height 5
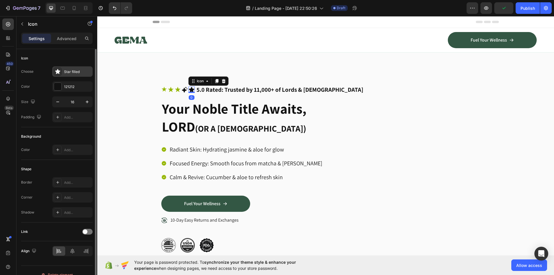
click at [75, 71] on div "Star filled" at bounding box center [77, 71] width 27 height 5
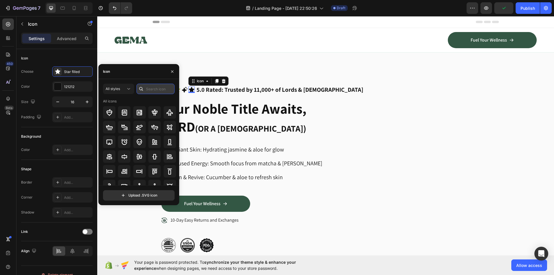
click at [151, 92] on input "text" at bounding box center [155, 89] width 38 height 10
click at [151, 92] on input "star" at bounding box center [155, 89] width 38 height 10
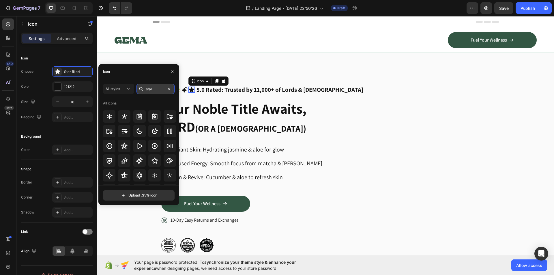
click at [151, 92] on input "star" at bounding box center [155, 89] width 38 height 10
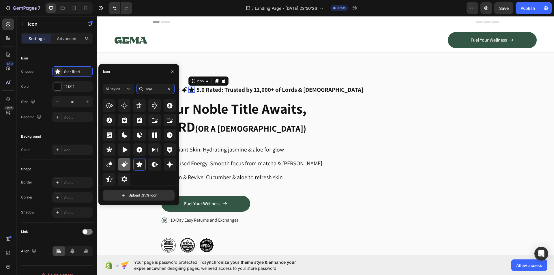
type input "star"
click at [124, 164] on icon at bounding box center [124, 164] width 6 height 6
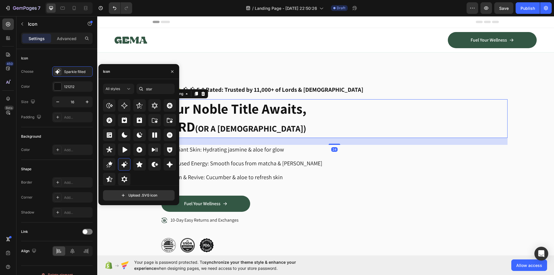
click at [203, 105] on strong "Your Noble Title Awaits," at bounding box center [234, 108] width 144 height 18
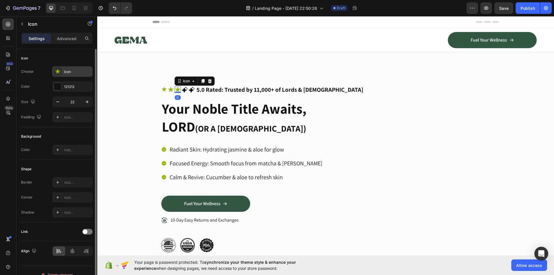
click at [65, 67] on div "Icon" at bounding box center [72, 71] width 40 height 10
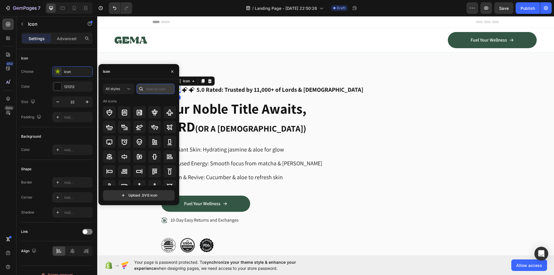
click at [148, 89] on input "text" at bounding box center [155, 89] width 38 height 10
paste input "star"
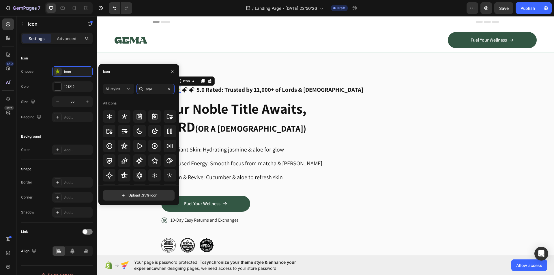
scroll to position [175, 0]
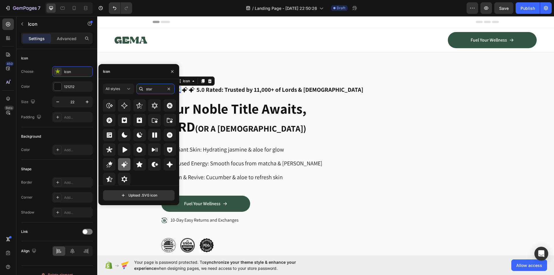
type input "star"
click at [123, 166] on icon at bounding box center [124, 164] width 6 height 6
click at [244, 65] on div "Icon Icon Icon 0 Icon Icon Icon List 5.0 Rated: Trusted by 11,000+ of Lords & L…" at bounding box center [334, 168] width 346 height 232
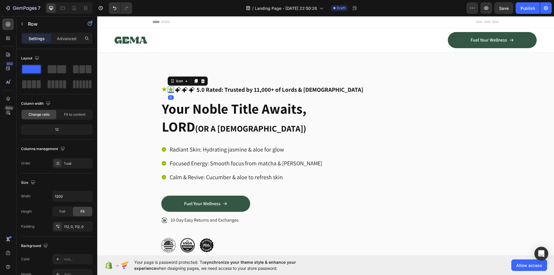
click at [170, 90] on icon at bounding box center [171, 90] width 6 height 6
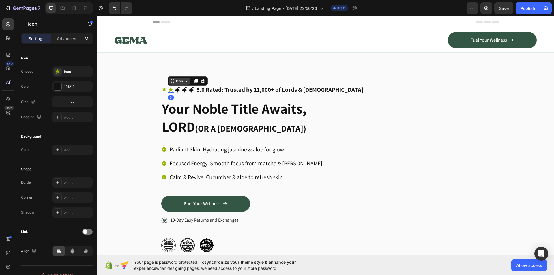
click at [179, 81] on div "Icon" at bounding box center [179, 81] width 9 height 0
click at [177, 81] on div "Icon" at bounding box center [179, 81] width 9 height 0
click at [76, 73] on div "Icon" at bounding box center [77, 71] width 27 height 5
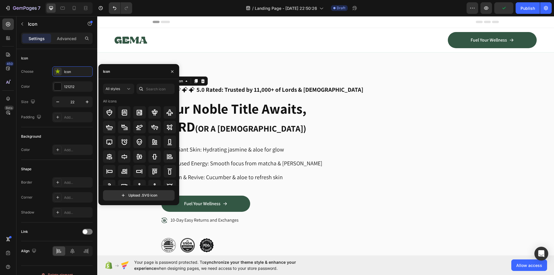
click at [131, 73] on div "Icon" at bounding box center [138, 71] width 81 height 15
click at [145, 88] on div at bounding box center [140, 89] width 9 height 10
click at [151, 87] on input "text" at bounding box center [155, 89] width 38 height 10
paste input "star"
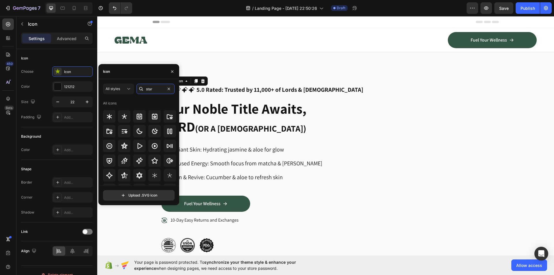
type input "star"
click at [178, 98] on div "All styles star All icons Upload .SVG icon" at bounding box center [138, 142] width 81 height 117
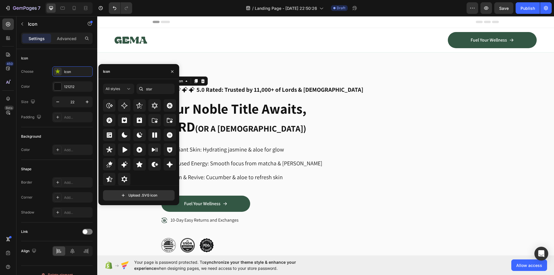
drag, startPoint x: 177, startPoint y: 101, endPoint x: 58, endPoint y: 189, distance: 148.5
click at [123, 168] on div at bounding box center [124, 164] width 12 height 12
click at [248, 63] on div "Icon Icon 0 Icon Icon Icon Icon List 5.0 Rated: Trusted by 11,000+ of Lords & L…" at bounding box center [334, 168] width 346 height 232
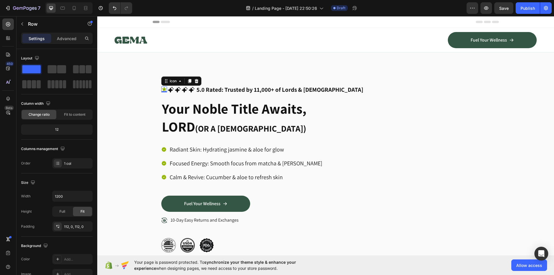
click at [161, 91] on div "Icon 0" at bounding box center [164, 90] width 6 height 6
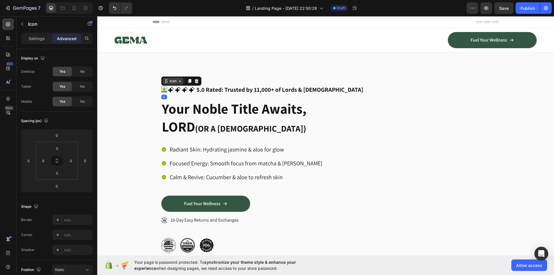
click at [172, 81] on div "Icon" at bounding box center [172, 81] width 9 height 0
click at [37, 35] on div "Settings" at bounding box center [36, 38] width 29 height 9
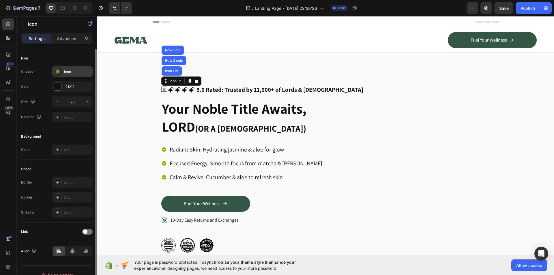
click at [79, 76] on div "Icon" at bounding box center [72, 71] width 40 height 10
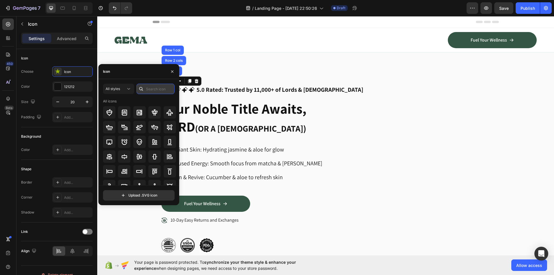
click at [150, 88] on input "text" at bounding box center [155, 89] width 38 height 10
paste input "star"
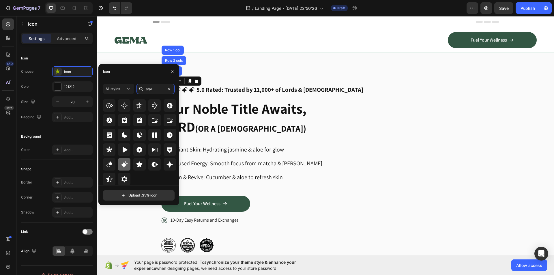
type input "star"
click at [121, 165] on icon at bounding box center [124, 164] width 6 height 6
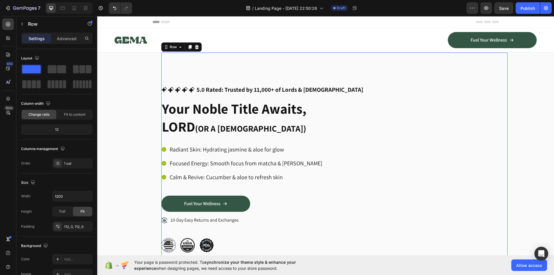
click at [264, 66] on div "Icon Icon Icon Icon Icon Icon List 5.0 Rated: Trusted by 11,000+ of Lords & Lad…" at bounding box center [334, 168] width 346 height 232
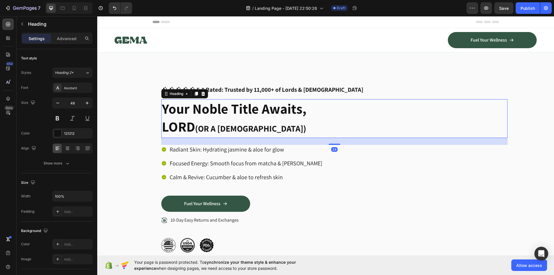
click at [393, 106] on p "⁠⁠⁠⁠⁠⁠⁠ Your Noble Title Awaits, LORD (OR A [DEMOGRAPHIC_DATA])" at bounding box center [334, 119] width 345 height 38
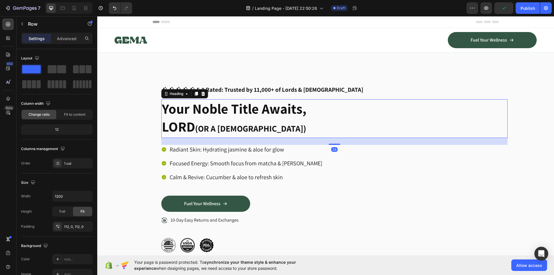
click at [234, 58] on div "Icon Icon Icon Icon Icon Icon List 5.0 Rated: Trusted by 11,000+ of Lords & Lad…" at bounding box center [334, 168] width 346 height 232
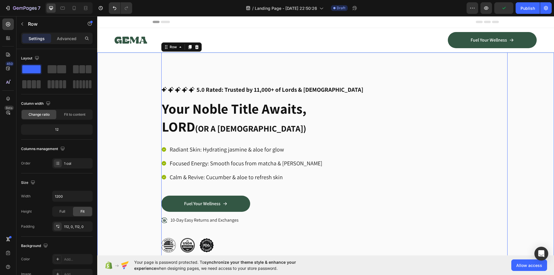
click at [126, 95] on div "Icon Icon Icon Icon Icon Icon List 5.0 Rated: Trusted by 11,000+ of Lords & Lad…" at bounding box center [333, 168] width 439 height 232
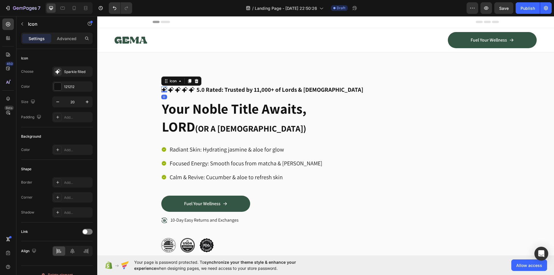
click at [161, 88] on icon at bounding box center [163, 89] width 5 height 5
click at [69, 71] on div "Sparkle filled" at bounding box center [77, 71] width 27 height 5
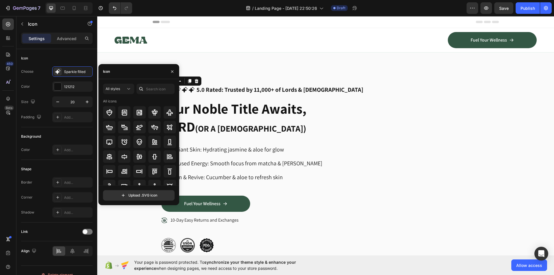
click at [123, 76] on div "Icon" at bounding box center [138, 71] width 81 height 15
click at [145, 87] on div at bounding box center [140, 89] width 9 height 10
click at [151, 90] on input "text" at bounding box center [155, 89] width 38 height 10
paste input "star"
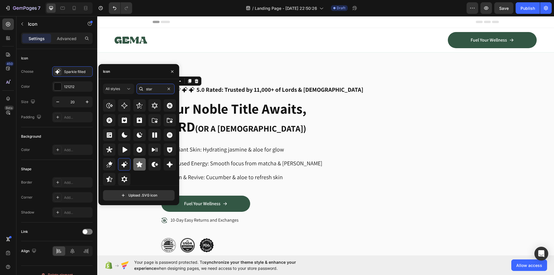
type input "star"
click at [141, 163] on icon at bounding box center [139, 164] width 7 height 7
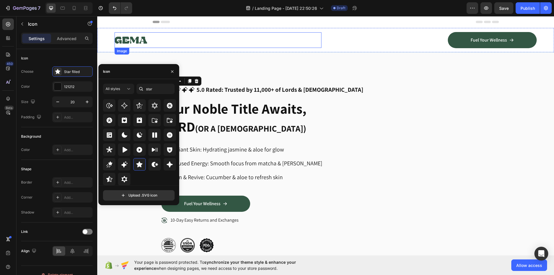
click at [145, 37] on img at bounding box center [130, 40] width 33 height 16
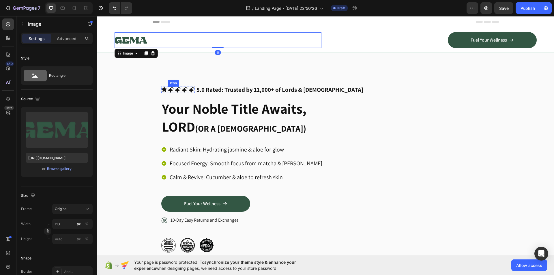
click at [168, 91] on icon at bounding box center [171, 90] width 6 height 6
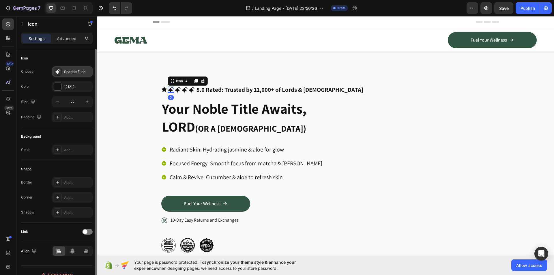
click at [76, 70] on div "Sparkle filled" at bounding box center [77, 71] width 27 height 5
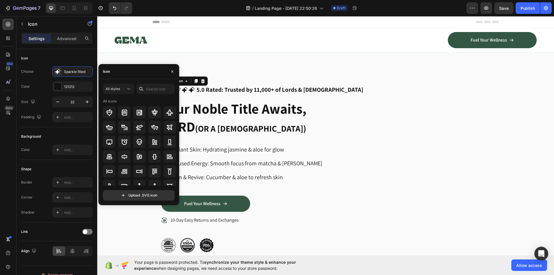
click at [123, 75] on div "Icon" at bounding box center [138, 71] width 81 height 15
click at [141, 84] on div at bounding box center [140, 89] width 9 height 10
click at [147, 87] on input "text" at bounding box center [155, 89] width 38 height 10
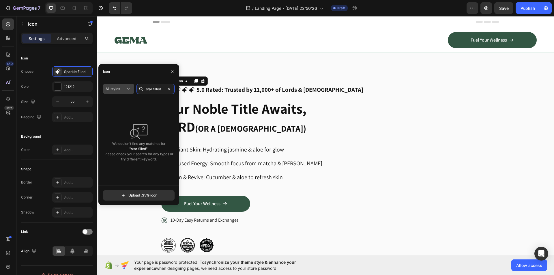
drag, startPoint x: 161, startPoint y: 89, endPoint x: 107, endPoint y: 90, distance: 54.5
click at [107, 90] on div "All styles star filled" at bounding box center [139, 89] width 72 height 10
click at [156, 89] on input "star filled" at bounding box center [155, 89] width 38 height 10
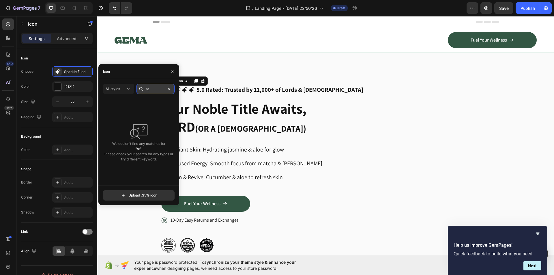
type input "s"
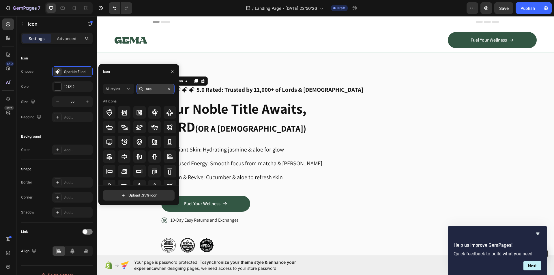
type input "filled"
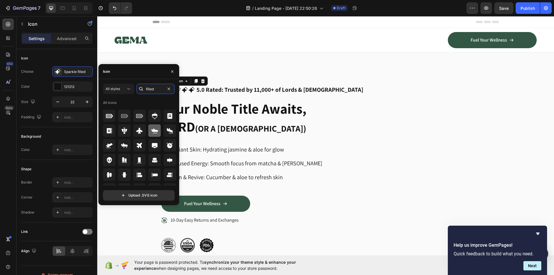
scroll to position [0, 0]
drag, startPoint x: 157, startPoint y: 88, endPoint x: 119, endPoint y: 87, distance: 38.6
click at [118, 88] on div "All styles filled" at bounding box center [139, 89] width 72 height 10
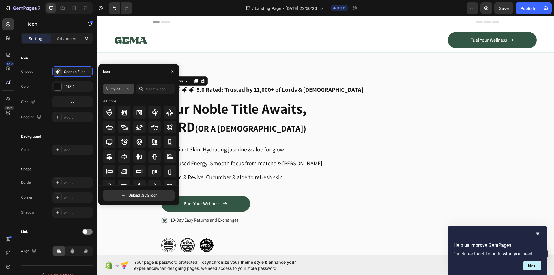
click at [115, 91] on span "All styles" at bounding box center [113, 88] width 14 height 5
click at [114, 149] on p "Filled" at bounding box center [112, 147] width 33 height 6
click at [161, 89] on input "text" at bounding box center [155, 89] width 38 height 10
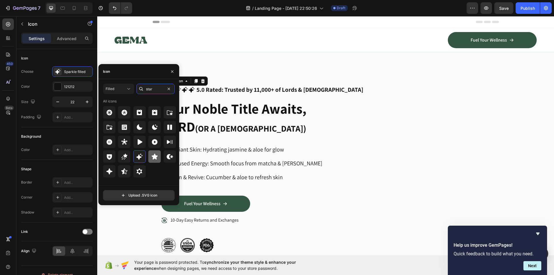
type input "star"
click at [151, 157] on icon at bounding box center [154, 156] width 7 height 7
click at [256, 71] on div "Icon Icon 0 Icon Icon Icon Icon List 5.0 Rated: Trusted by 11,000+ of Lords & L…" at bounding box center [334, 168] width 346 height 232
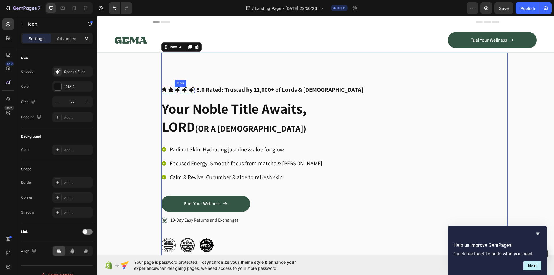
click at [176, 90] on icon at bounding box center [178, 90] width 6 height 6
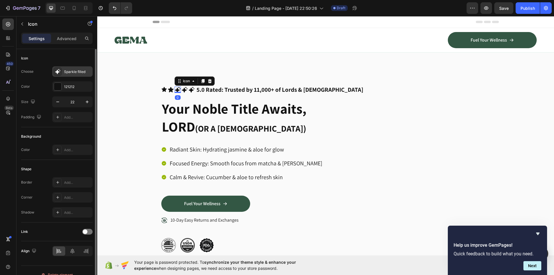
click at [76, 71] on div "Sparkle filled" at bounding box center [77, 71] width 27 height 5
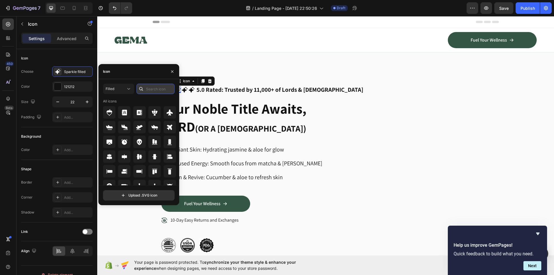
click at [152, 88] on input "text" at bounding box center [155, 89] width 38 height 10
click at [151, 88] on input "star" at bounding box center [155, 89] width 38 height 10
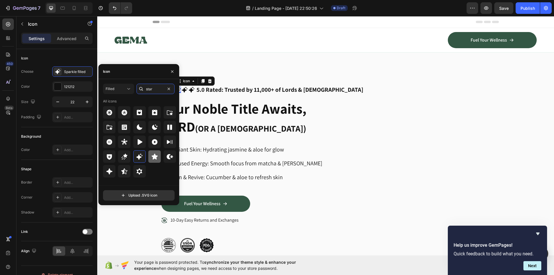
type input "star"
click at [160, 157] on div at bounding box center [154, 156] width 12 height 12
click at [211, 136] on p "⁠⁠⁠⁠⁠⁠⁠ Your Noble Title Awaits, LORD (OR A [DEMOGRAPHIC_DATA])" at bounding box center [334, 119] width 345 height 38
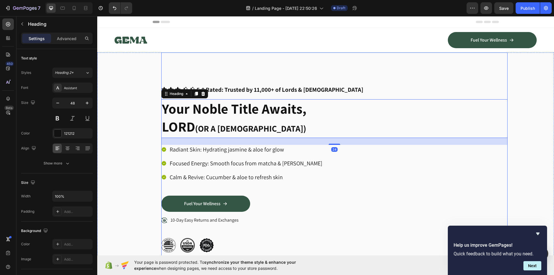
click at [188, 79] on div "Icon Icon Icon Icon Icon Icon List 5.0 Rated: Trusted by 11,000+ of Lords & Lad…" at bounding box center [334, 168] width 346 height 232
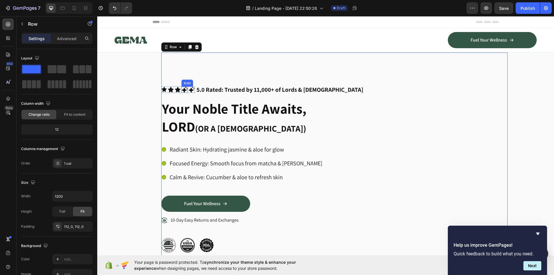
click at [182, 92] on div "Icon" at bounding box center [184, 90] width 6 height 6
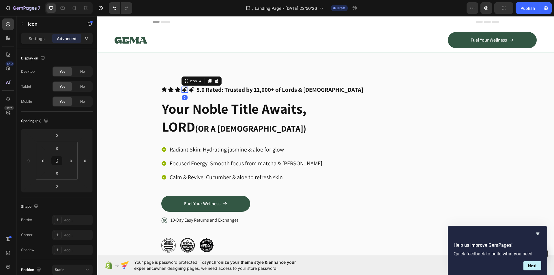
click at [182, 89] on icon at bounding box center [185, 90] width 6 height 6
click at [32, 38] on p "Settings" at bounding box center [37, 38] width 16 height 6
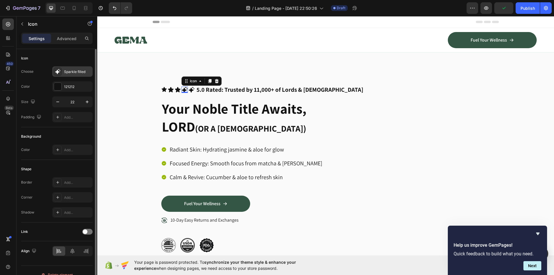
click at [64, 74] on div "Sparkle filled" at bounding box center [77, 71] width 27 height 5
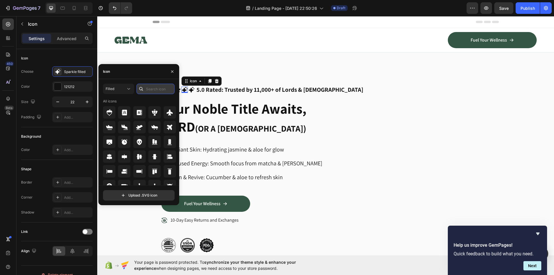
click at [156, 88] on input "text" at bounding box center [155, 89] width 38 height 10
paste input "star"
type input "star"
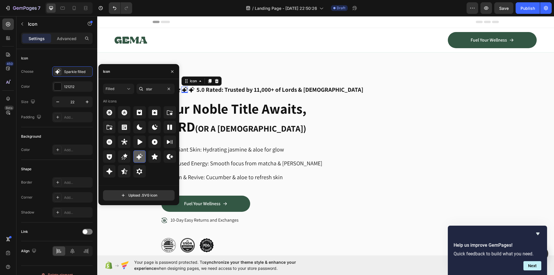
click at [141, 155] on icon at bounding box center [139, 156] width 7 height 7
click at [150, 156] on div at bounding box center [154, 156] width 12 height 12
click at [237, 49] on div "Image Fuel Your Wellness Button Row Row" at bounding box center [325, 40] width 457 height 24
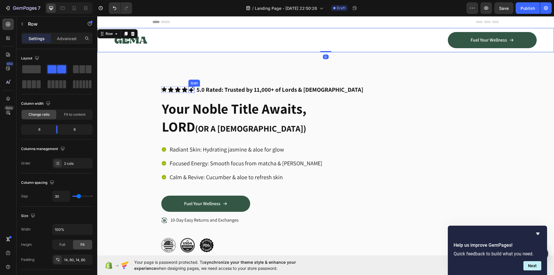
click at [189, 90] on icon at bounding box center [192, 90] width 6 height 6
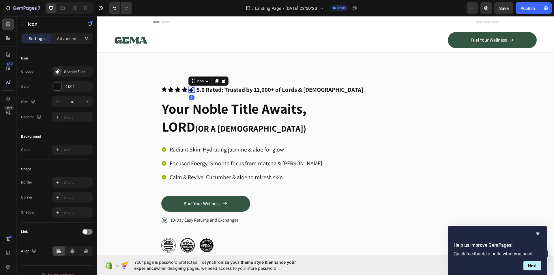
click at [189, 90] on icon at bounding box center [192, 90] width 6 height 6
click at [71, 72] on div "Sparkle filled" at bounding box center [77, 71] width 27 height 5
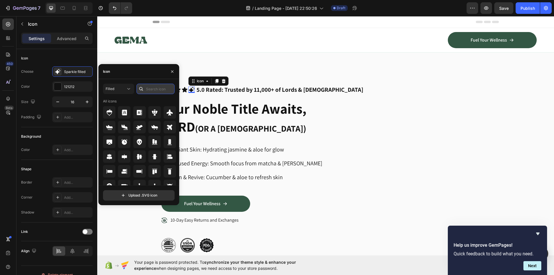
click at [147, 92] on input "text" at bounding box center [155, 89] width 38 height 10
paste input "star"
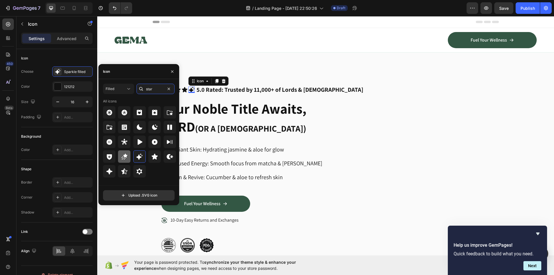
type input "star"
click at [126, 160] on icon at bounding box center [124, 156] width 7 height 7
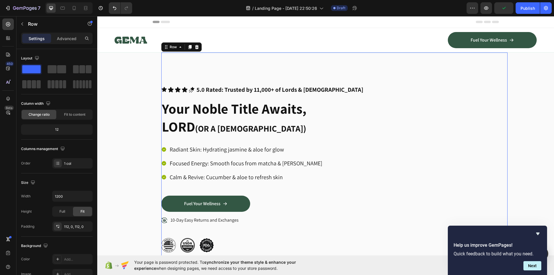
click at [274, 54] on div "Icon Icon Icon Icon Icon Icon List 5.0 Rated: Trusted by 11,000+ of Lords & Lad…" at bounding box center [334, 168] width 346 height 232
click at [189, 90] on icon at bounding box center [191, 89] width 5 height 5
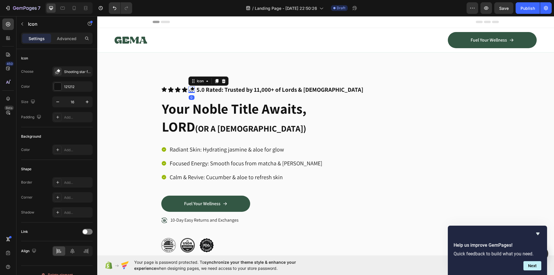
click at [189, 90] on icon at bounding box center [191, 89] width 5 height 5
click at [67, 71] on div "Shooting star filled" at bounding box center [77, 71] width 27 height 5
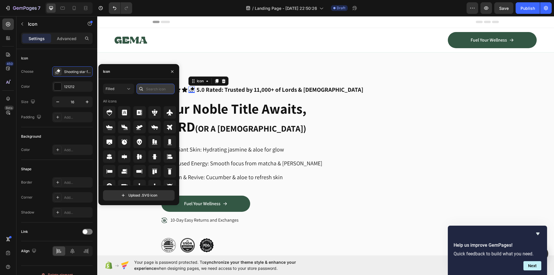
click at [152, 87] on input "text" at bounding box center [155, 89] width 38 height 10
paste input "star"
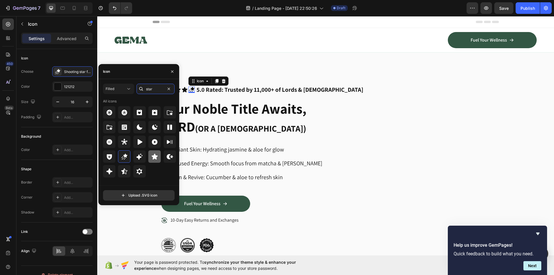
type input "star"
click at [156, 158] on icon at bounding box center [154, 156] width 6 height 6
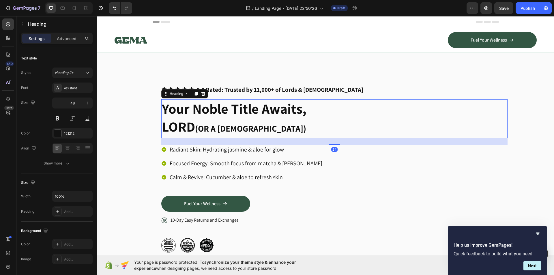
click at [345, 124] on p "⁠⁠⁠⁠⁠⁠⁠ Your Noble Title Awaits, LORD (OR A [DEMOGRAPHIC_DATA])" at bounding box center [334, 119] width 345 height 38
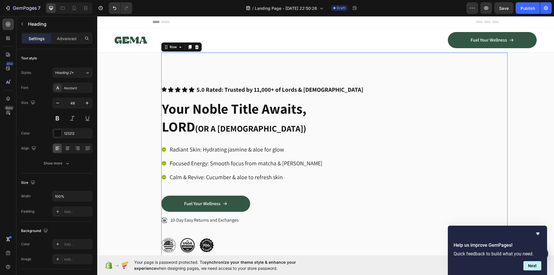
click at [322, 62] on div "Icon Icon Icon Icon Icon Icon List 5.0 Rated: Trusted by 11,000+ of Lords & Lad…" at bounding box center [334, 168] width 346 height 232
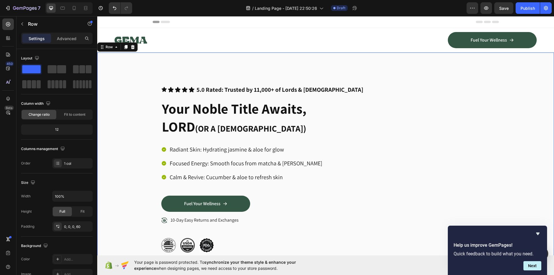
click at [133, 118] on div "Icon Icon Icon Icon Icon Icon List 5.0 Rated: Trusted by 11,000+ of Lords & Lad…" at bounding box center [333, 168] width 439 height 232
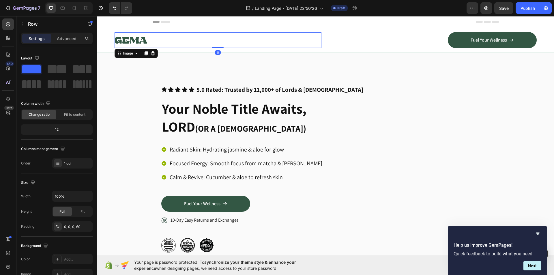
click at [146, 41] on img at bounding box center [130, 40] width 33 height 16
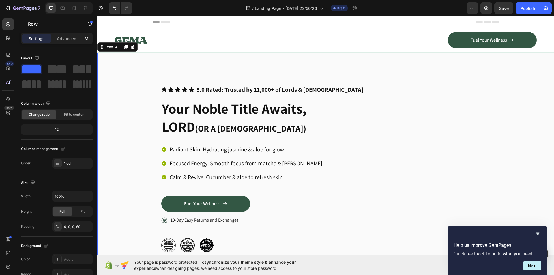
click at [136, 121] on div "Icon Icon Icon Icon Icon Icon List 5.0 Rated: Trusted by 11,000+ of Lords & Lad…" at bounding box center [333, 168] width 439 height 232
click at [114, 20] on span "Header" at bounding box center [114, 22] width 13 height 6
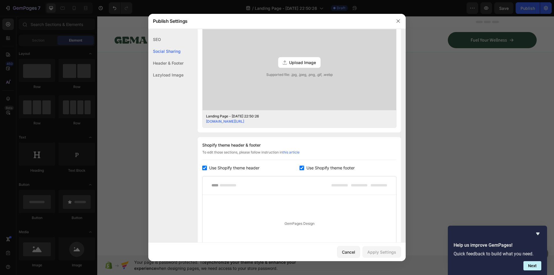
scroll to position [211, 0]
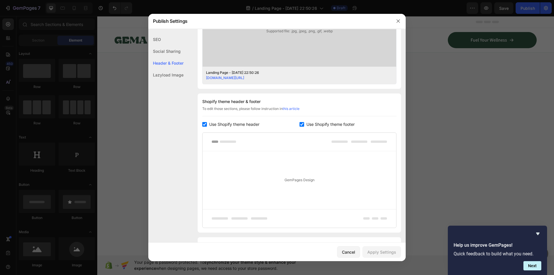
click at [313, 125] on span "Use Shopify theme footer" at bounding box center [330, 124] width 48 height 7
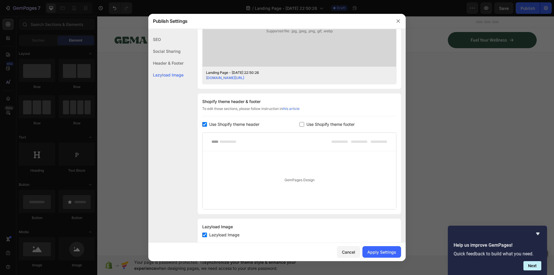
click at [313, 125] on span "Use Shopify theme footer" at bounding box center [330, 124] width 48 height 7
checkbox input "true"
click at [225, 120] on div "Shopify theme header & footer To edit those sections, please follow instruction…" at bounding box center [299, 162] width 203 height 139
click at [224, 123] on span "Use Shopify theme header" at bounding box center [234, 124] width 50 height 7
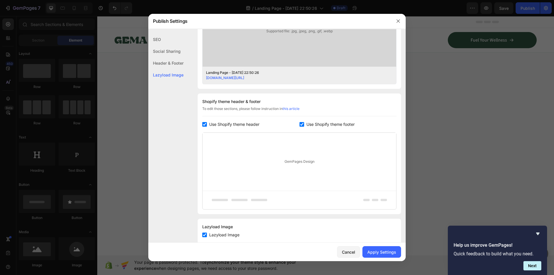
checkbox input "true"
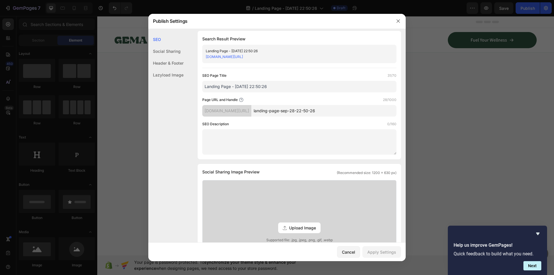
scroll to position [0, 0]
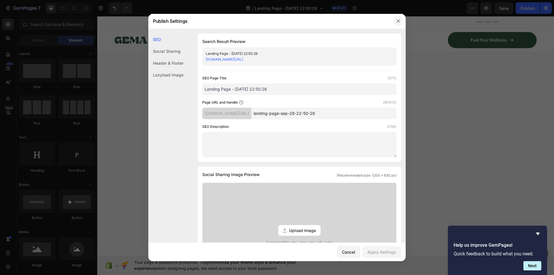
click at [399, 19] on icon "button" at bounding box center [398, 21] width 5 height 5
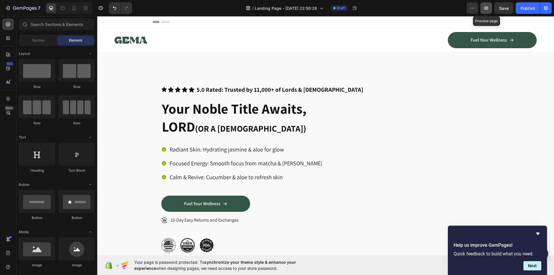
click at [487, 9] on icon "button" at bounding box center [486, 7] width 4 height 3
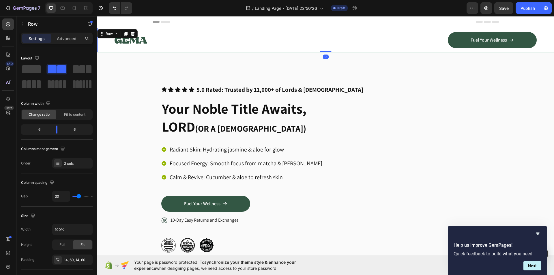
click at [107, 41] on div "Image Fuel Your Wellness Button Row Row 0" at bounding box center [325, 40] width 457 height 24
click at [135, 33] on div at bounding box center [132, 33] width 7 height 7
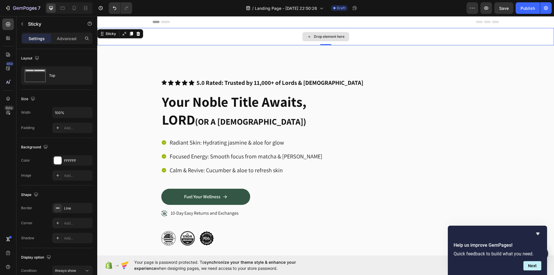
click at [207, 40] on div "Drop element here" at bounding box center [325, 36] width 457 height 17
click at [139, 34] on icon at bounding box center [138, 34] width 4 height 4
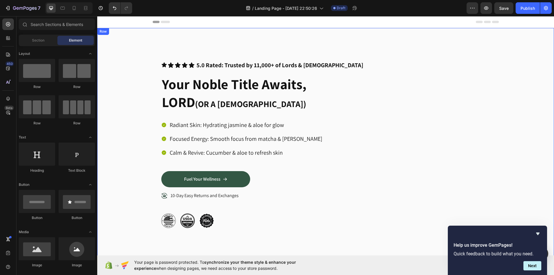
click at [131, 100] on div "Icon Icon Icon Icon Icon Icon List 5.0 Rated: Trusted by 11,000+ of Lords & Lad…" at bounding box center [333, 144] width 439 height 232
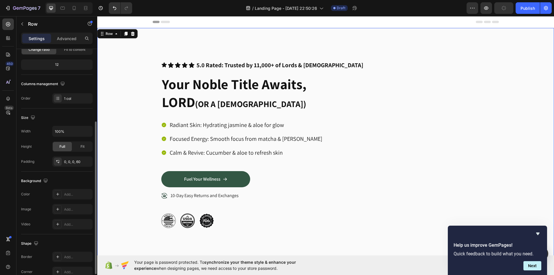
scroll to position [84, 0]
